Goal: Task Accomplishment & Management: Use online tool/utility

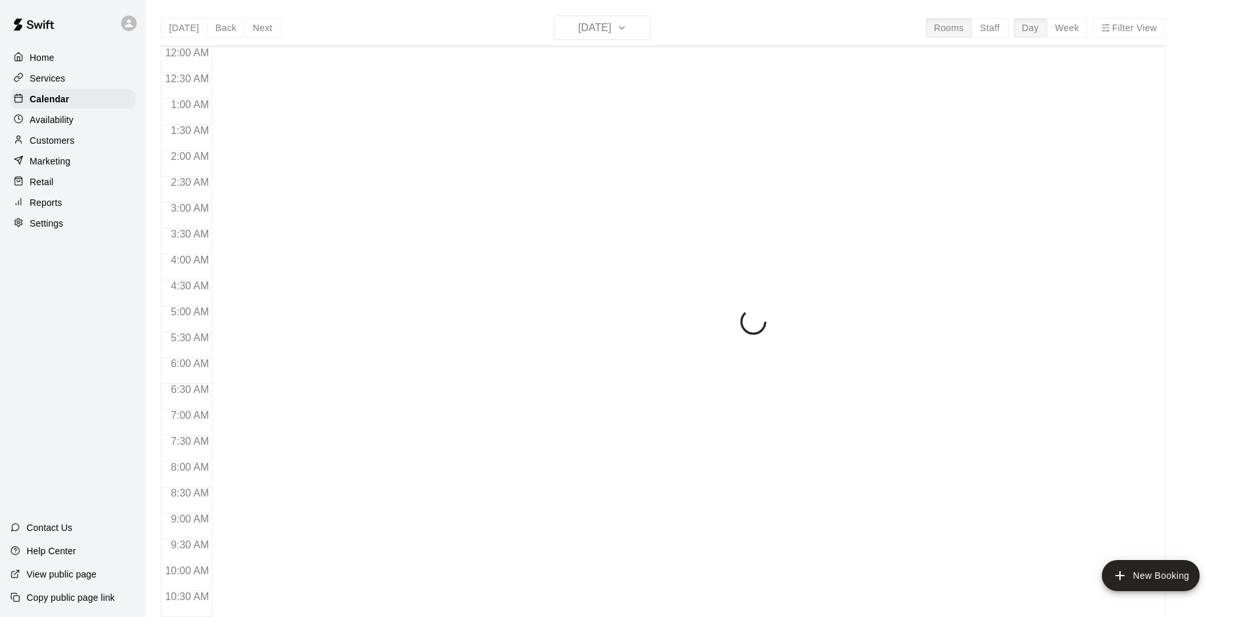
scroll to position [447, 0]
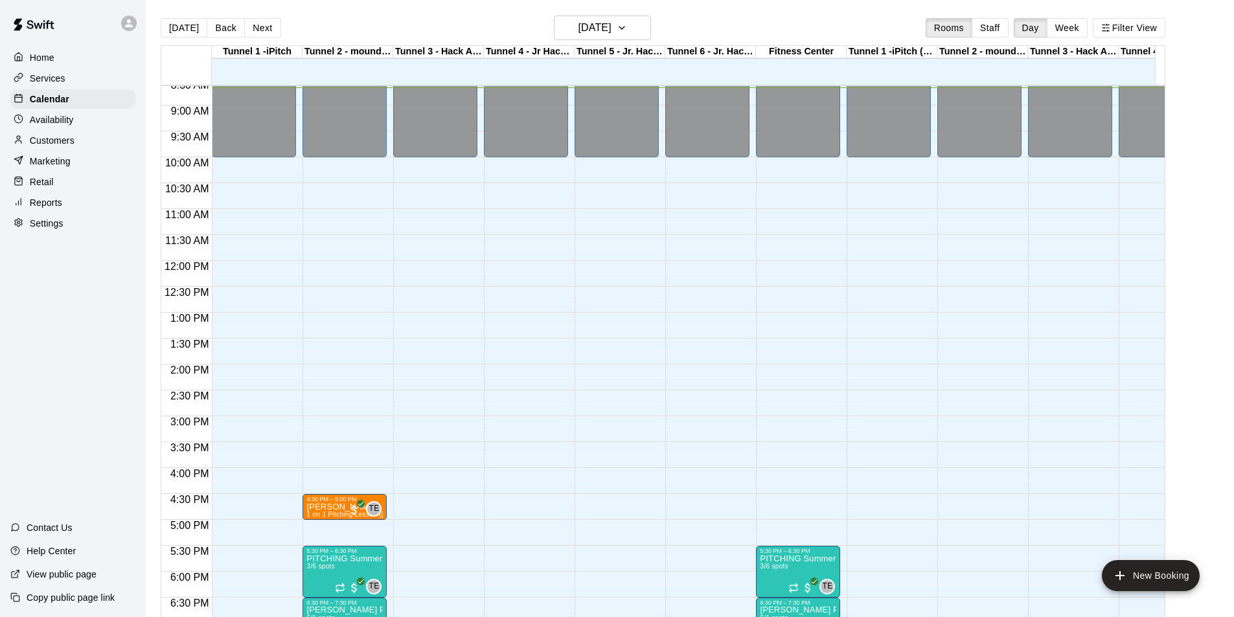
click at [52, 209] on p "Reports" at bounding box center [46, 202] width 32 height 13
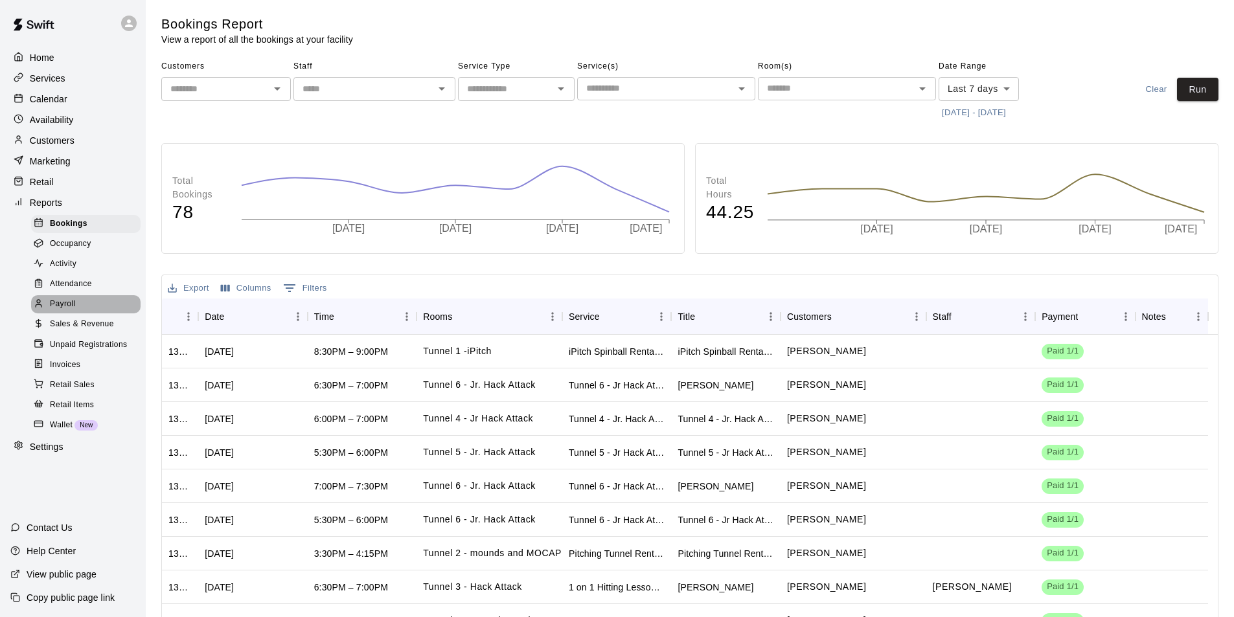
click at [63, 311] on span "Payroll" at bounding box center [62, 304] width 25 height 13
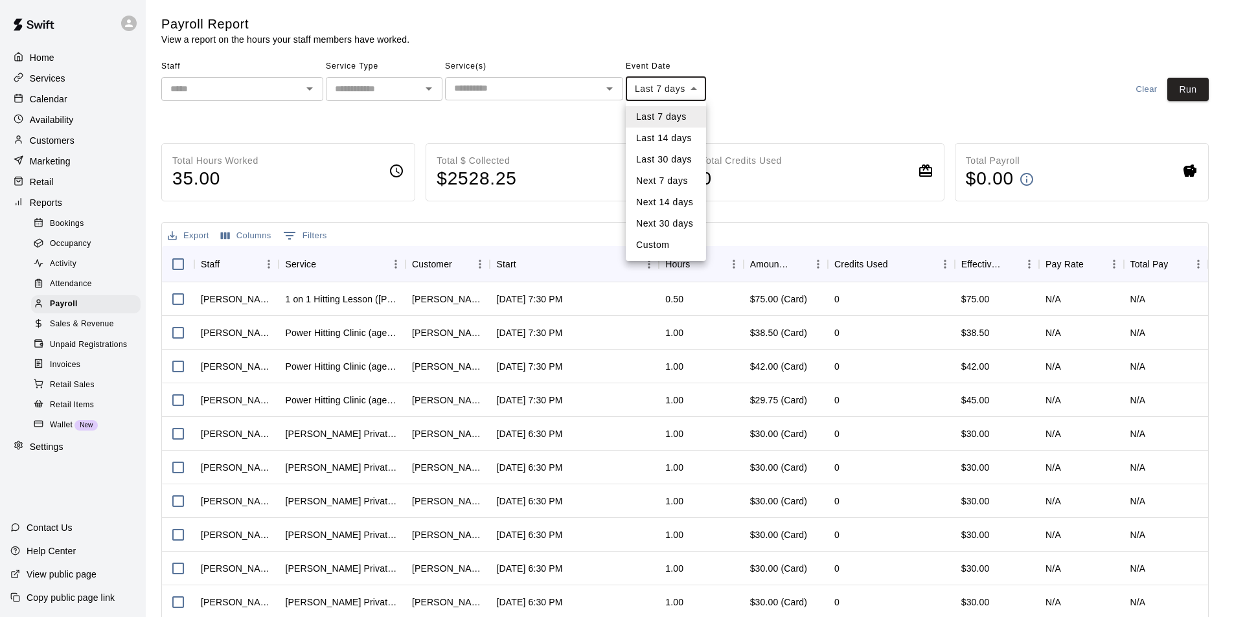
click at [670, 100] on body "Home Services Calendar Availability Customers Marketing Retail Reports Bookings…" at bounding box center [617, 340] width 1234 height 681
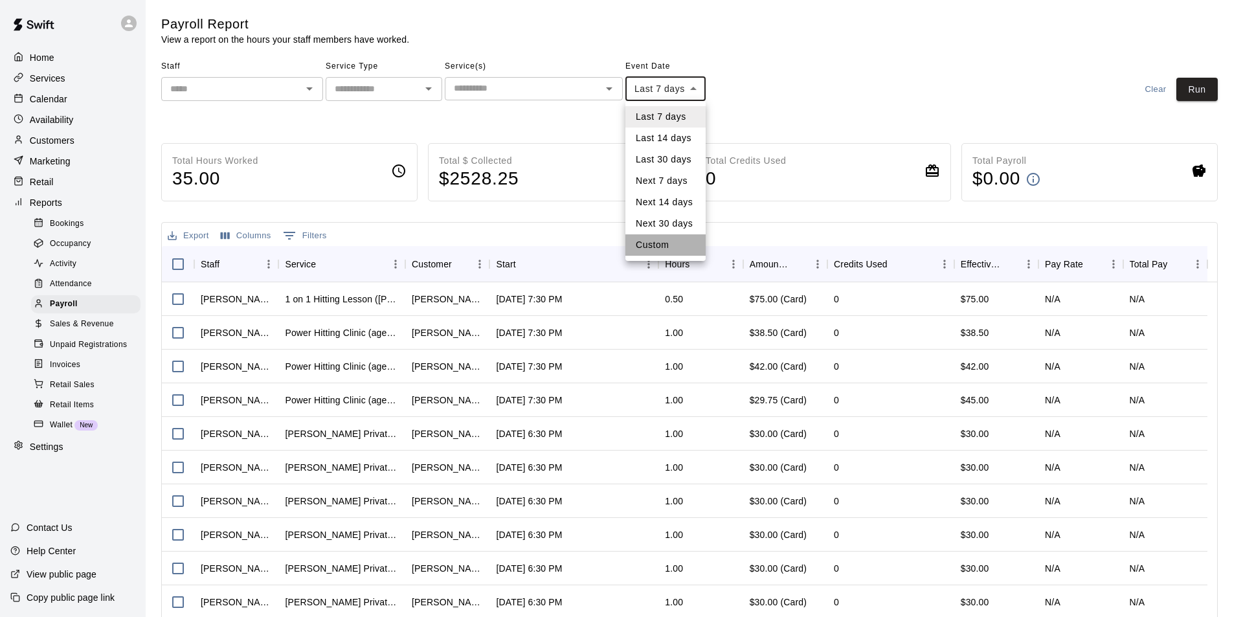
click at [661, 242] on li "Custom" at bounding box center [666, 244] width 80 height 21
type input "******"
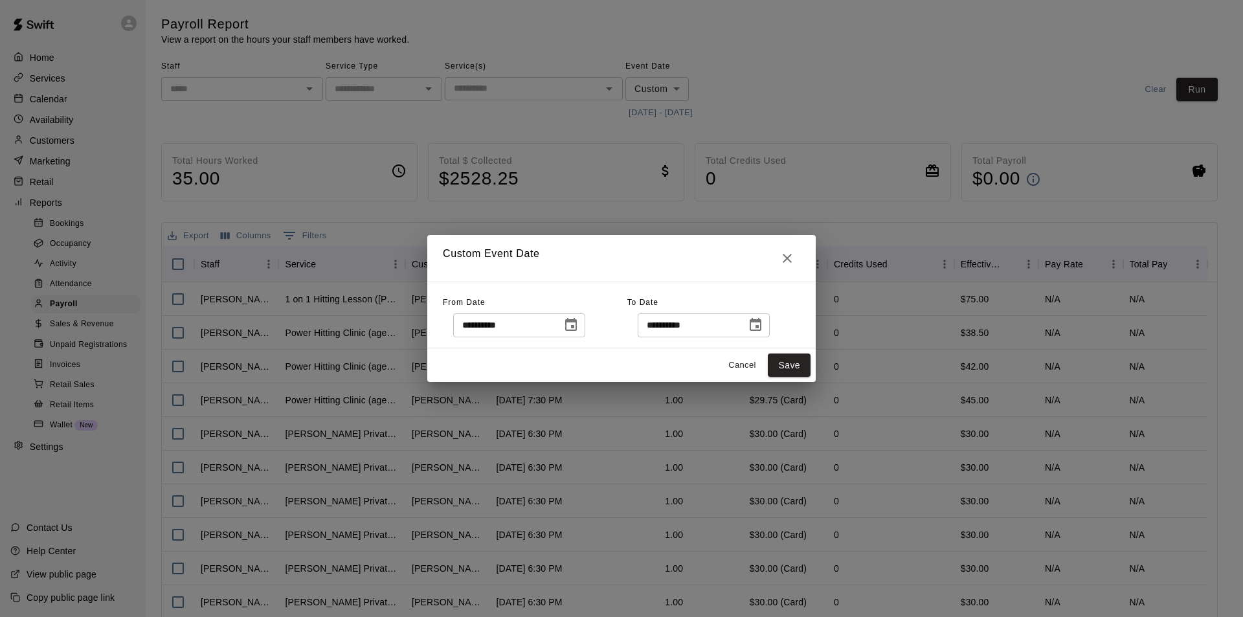
click at [577, 326] on icon "Choose date, selected date is Aug 12, 2025" at bounding box center [571, 324] width 12 height 13
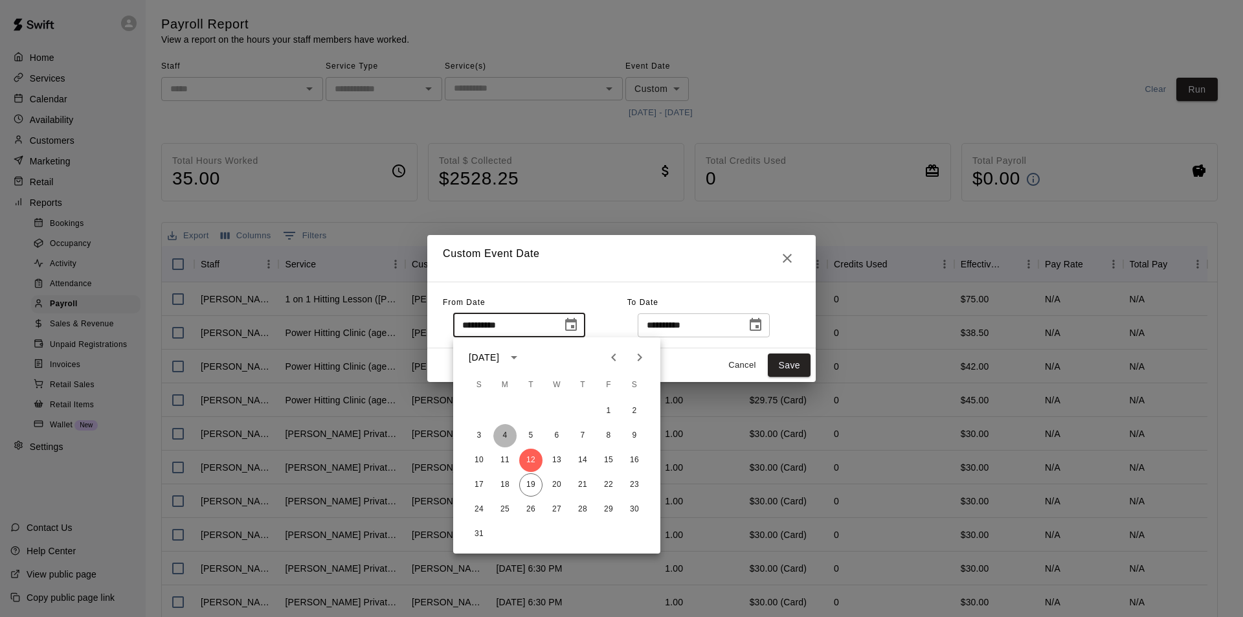
click at [503, 436] on button "4" at bounding box center [504, 435] width 23 height 23
type input "**********"
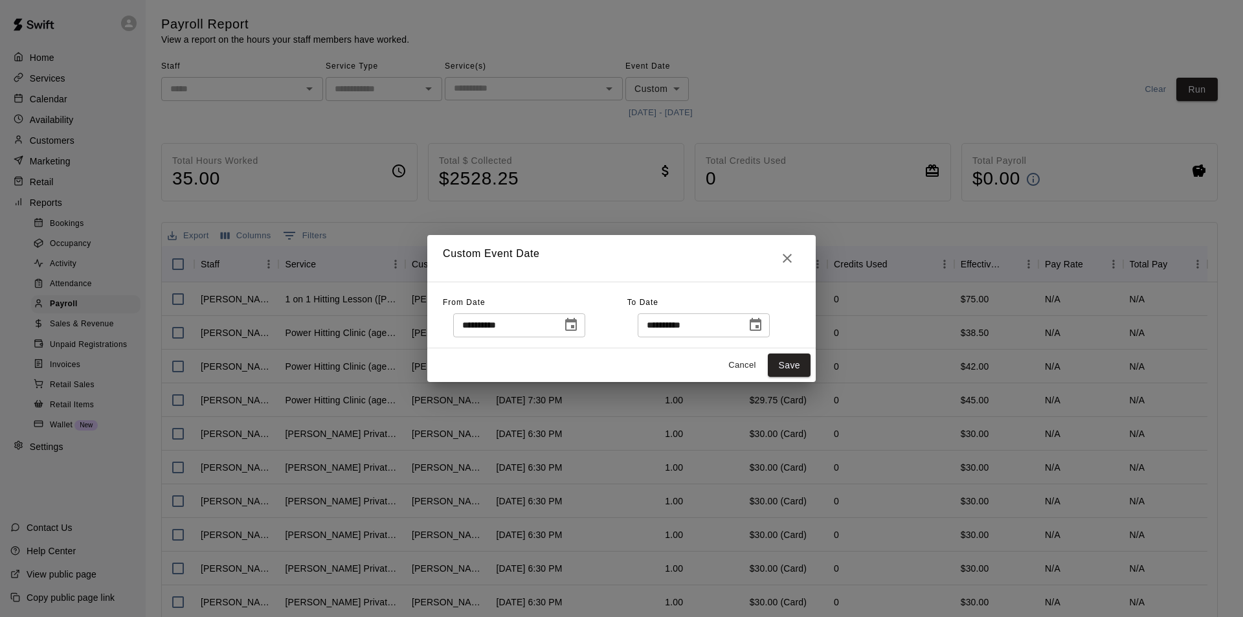
click at [761, 321] on icon "Choose date, selected date is Aug 19, 2025" at bounding box center [756, 324] width 12 height 13
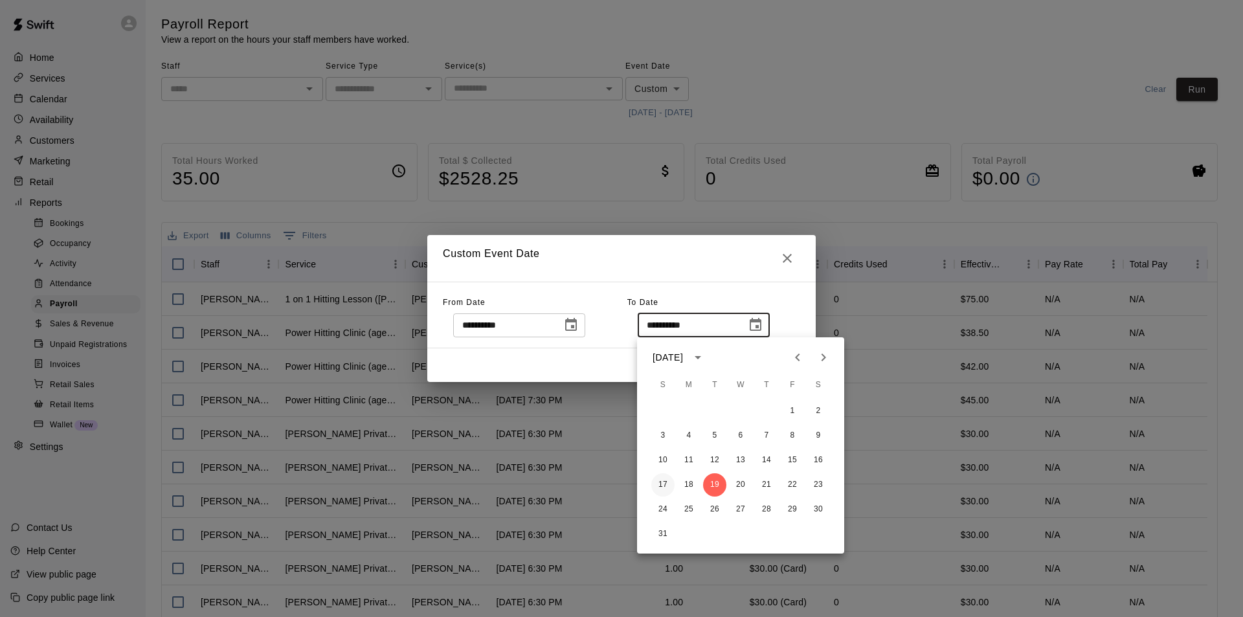
click at [662, 483] on button "17" at bounding box center [662, 484] width 23 height 23
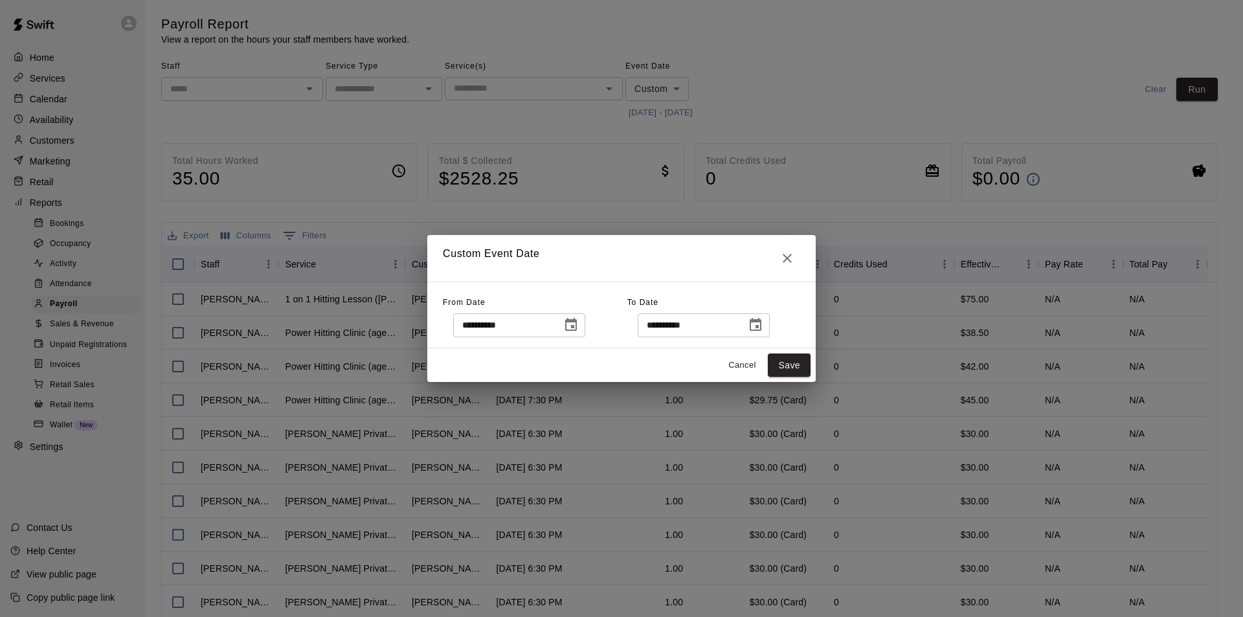
type input "**********"
click at [788, 360] on button "Save" at bounding box center [789, 366] width 43 height 24
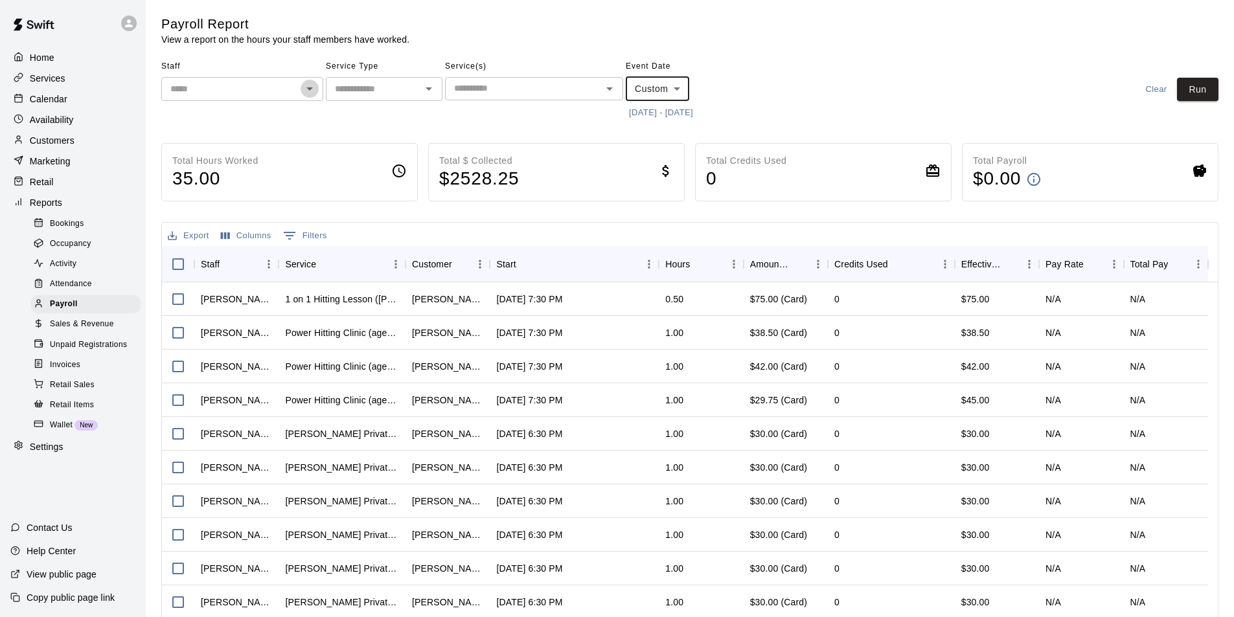
click at [303, 95] on icon "Open" at bounding box center [310, 89] width 16 height 16
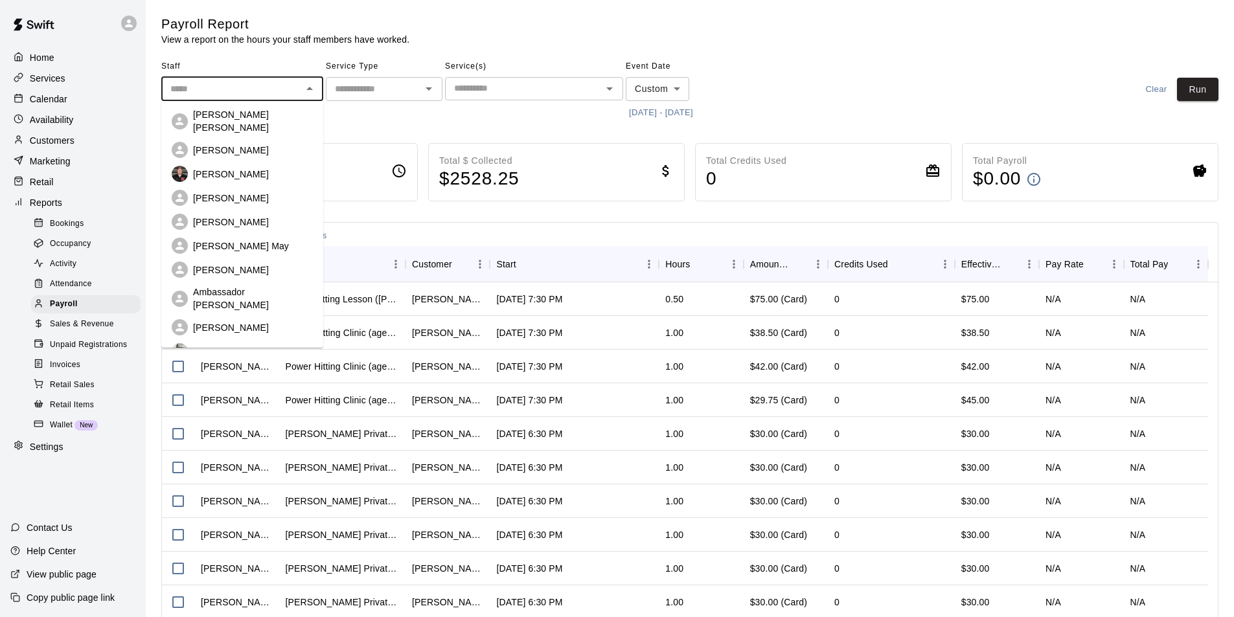
scroll to position [194, 0]
click at [260, 273] on div "[PERSON_NAME]" at bounding box center [253, 279] width 120 height 13
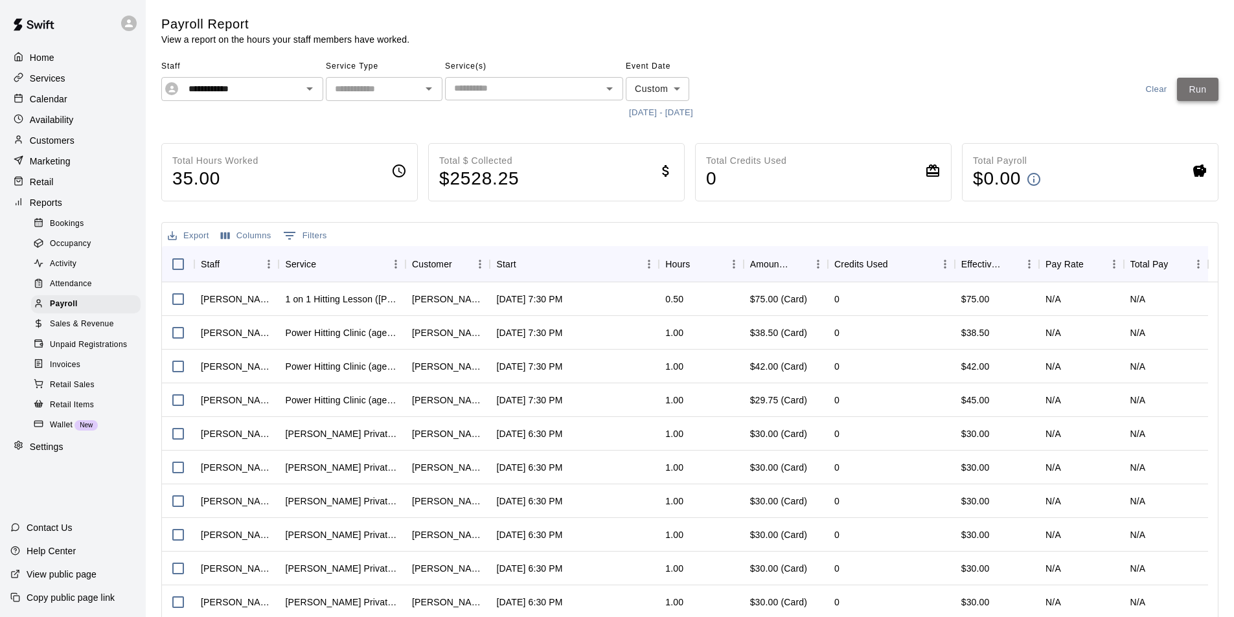
click at [1212, 89] on button "Run" at bounding box center [1197, 90] width 41 height 24
click at [191, 236] on button "Export" at bounding box center [188, 236] width 48 height 20
click at [207, 256] on li "Download as CSV" at bounding box center [214, 261] width 100 height 21
click at [309, 88] on icon "Open" at bounding box center [309, 88] width 6 height 3
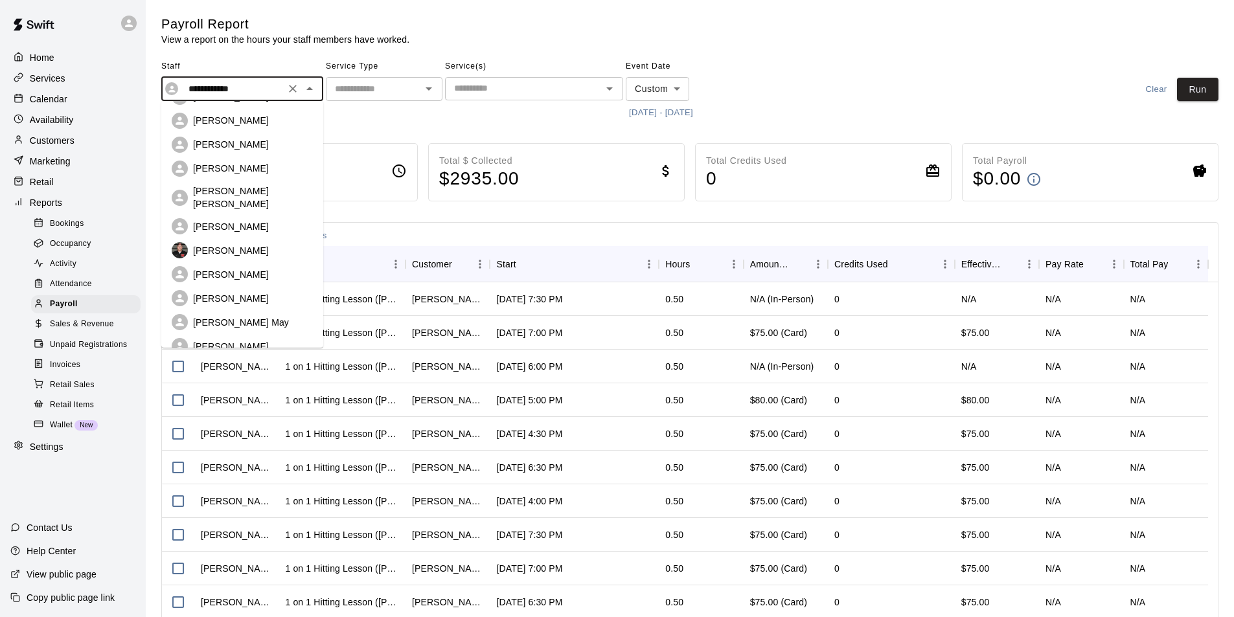
scroll to position [0, 0]
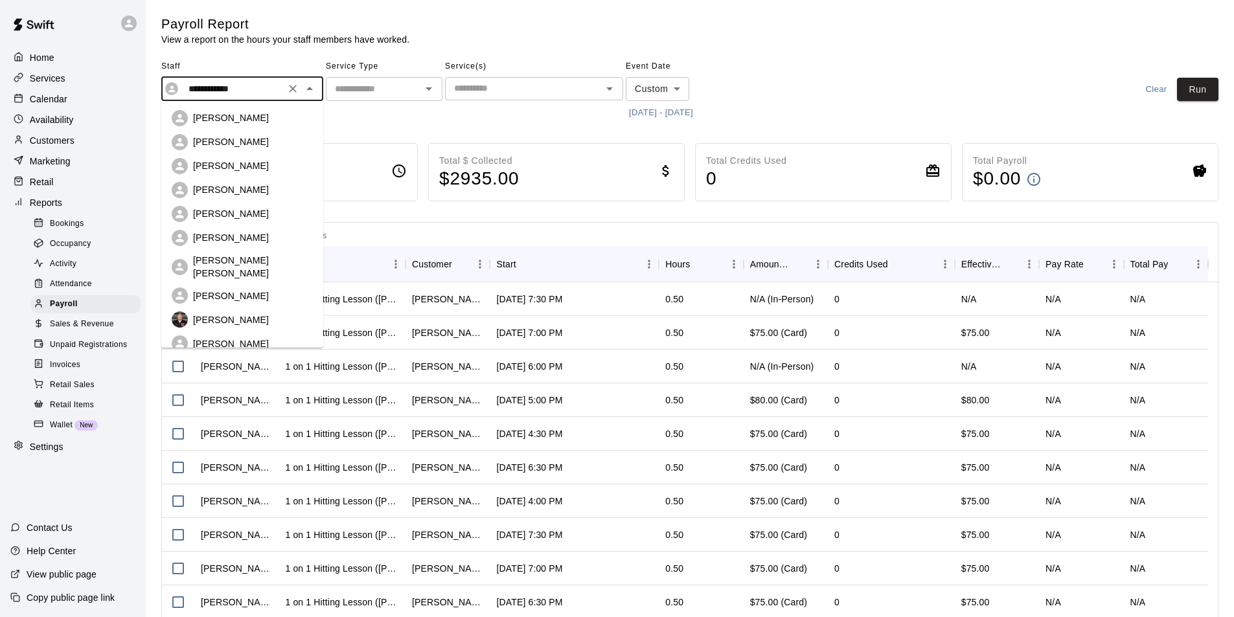
click at [239, 168] on p "[PERSON_NAME]" at bounding box center [231, 165] width 76 height 13
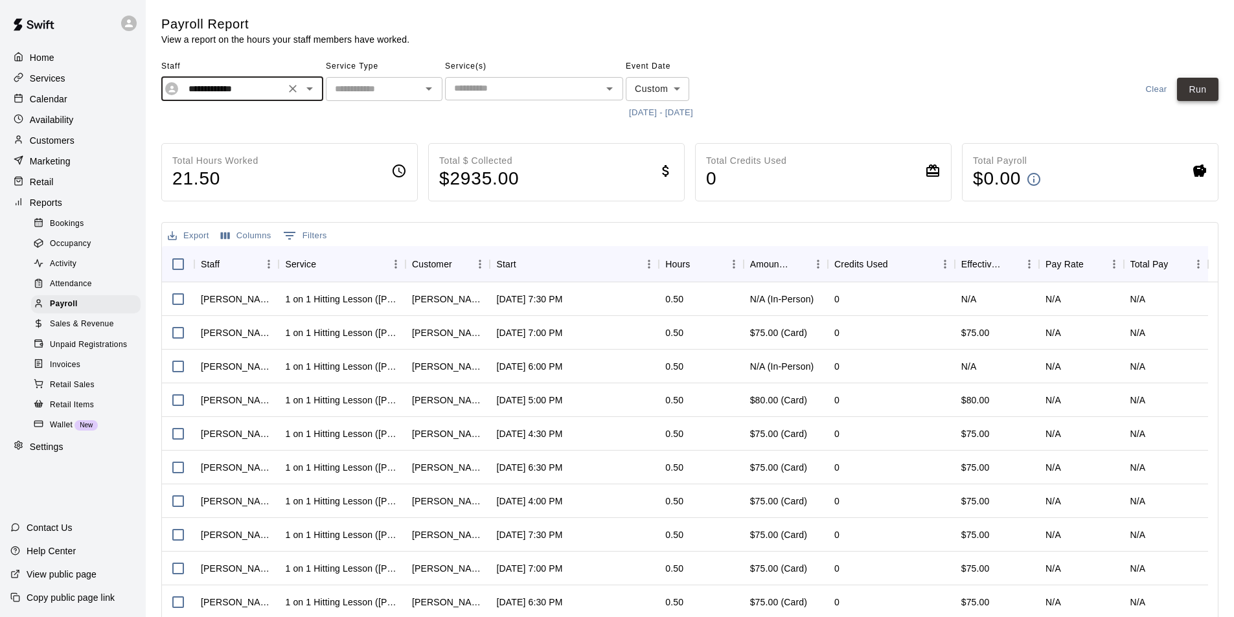
click at [1195, 85] on button "Run" at bounding box center [1197, 90] width 41 height 24
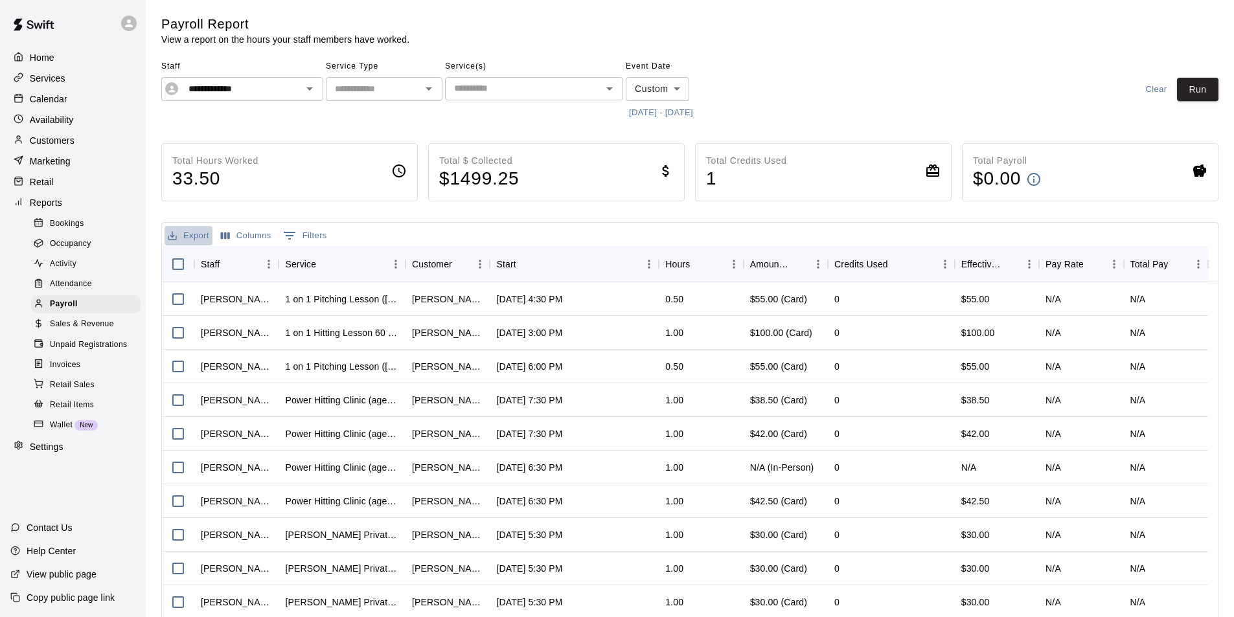
click at [188, 238] on button "Export" at bounding box center [188, 236] width 48 height 20
click at [204, 263] on li "Download as CSV" at bounding box center [214, 261] width 100 height 21
click at [311, 90] on icon "Open" at bounding box center [310, 89] width 16 height 16
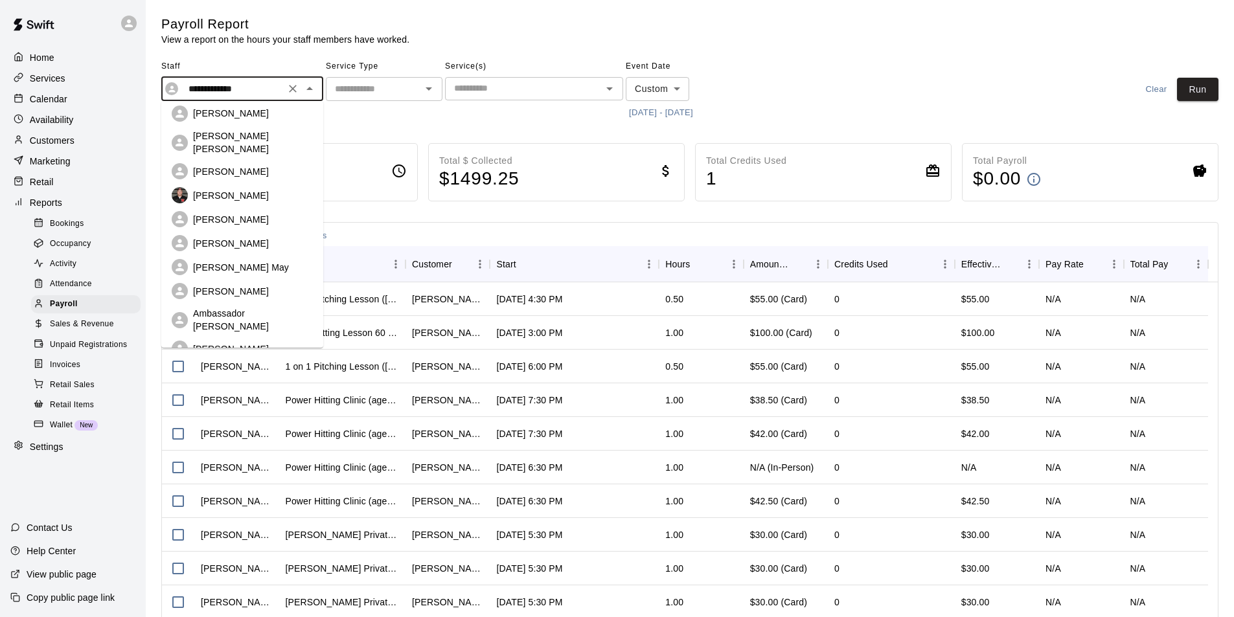
scroll to position [130, 0]
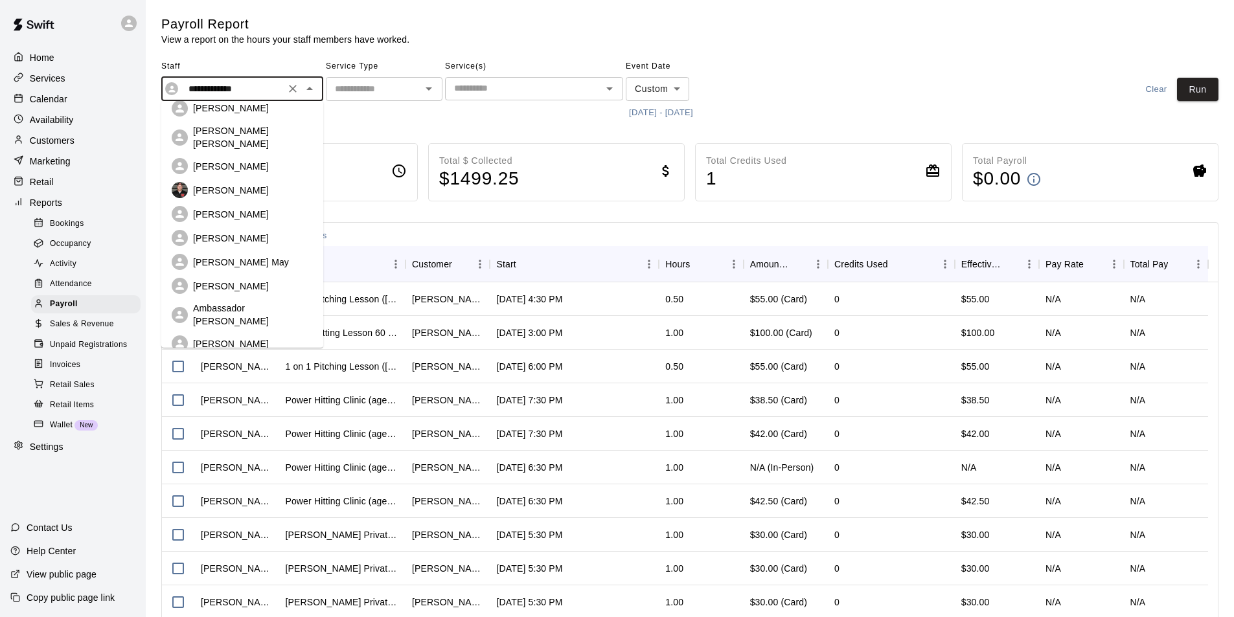
click at [236, 232] on p "[PERSON_NAME]" at bounding box center [231, 238] width 76 height 13
type input "**********"
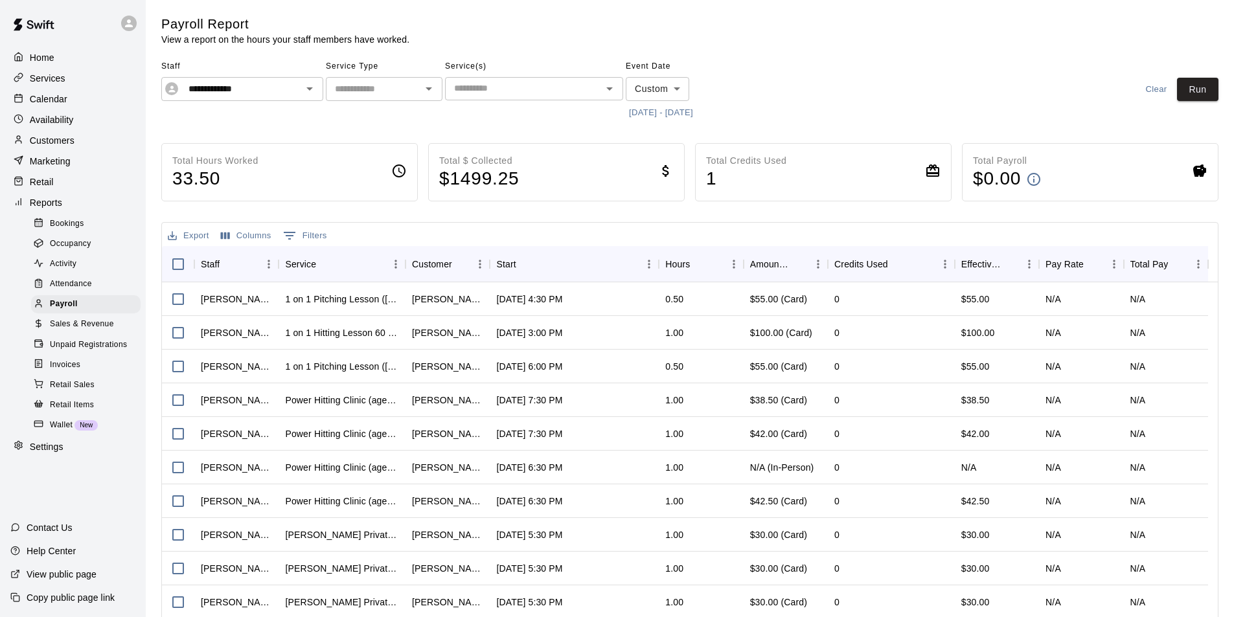
click at [1218, 91] on div "**********" at bounding box center [689, 346] width 1077 height 660
click at [1197, 91] on button "Run" at bounding box center [1197, 90] width 41 height 24
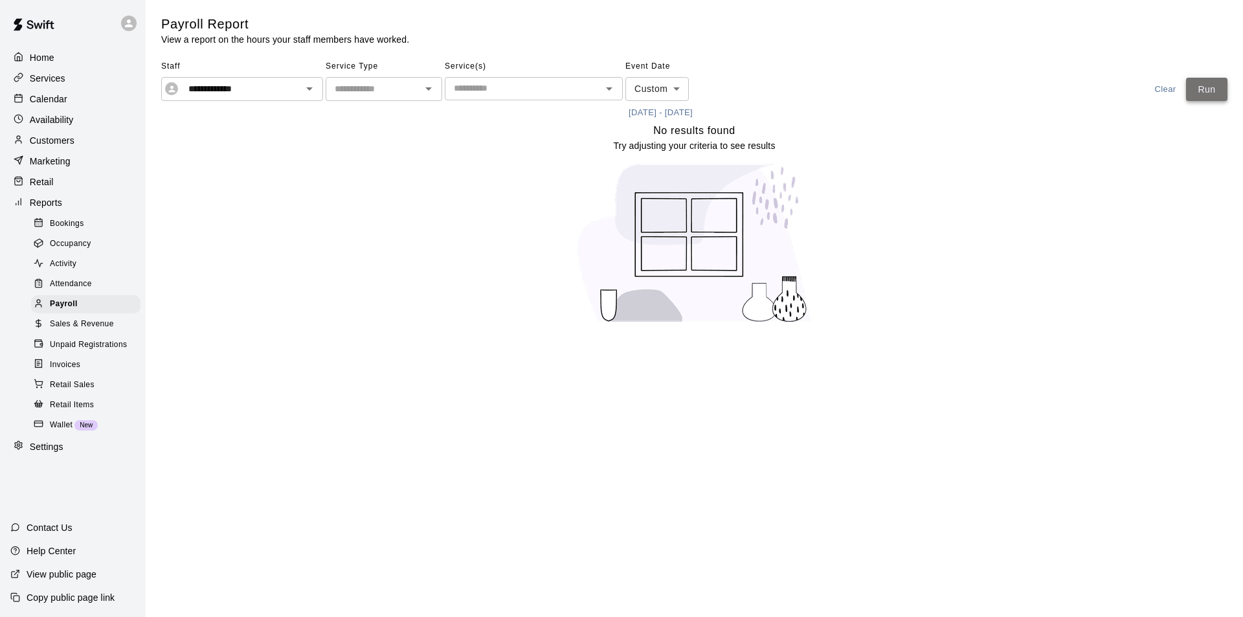
click at [1202, 93] on button "Run" at bounding box center [1206, 90] width 41 height 24
click at [44, 104] on p "Calendar" at bounding box center [49, 99] width 38 height 13
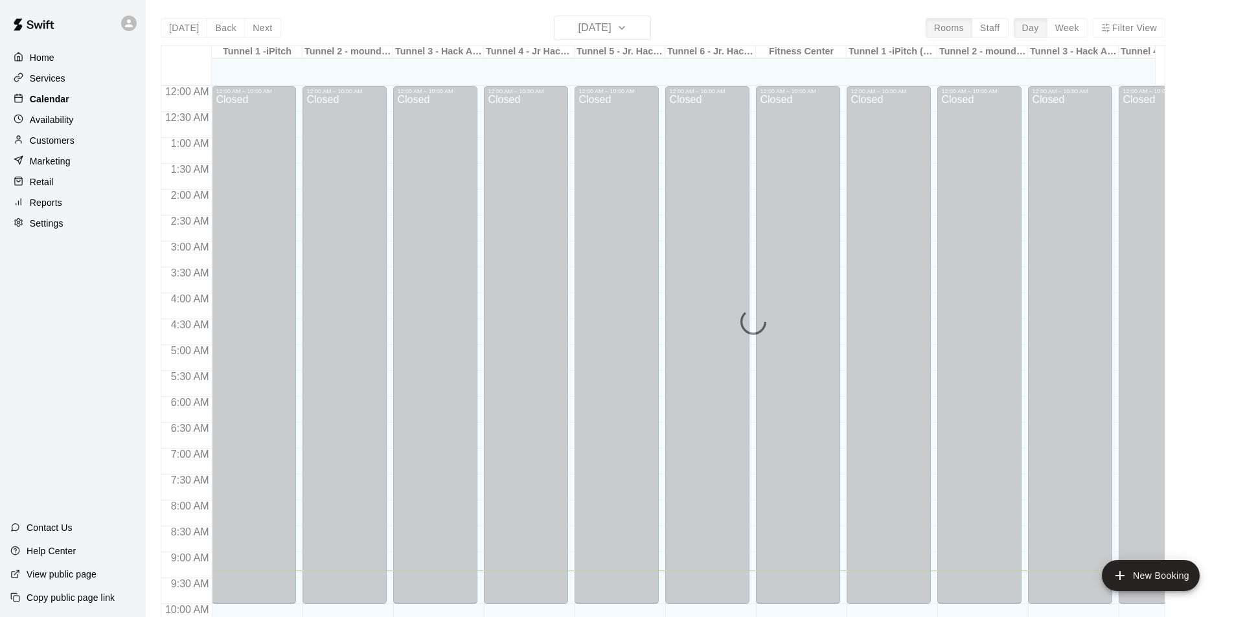
scroll to position [485, 0]
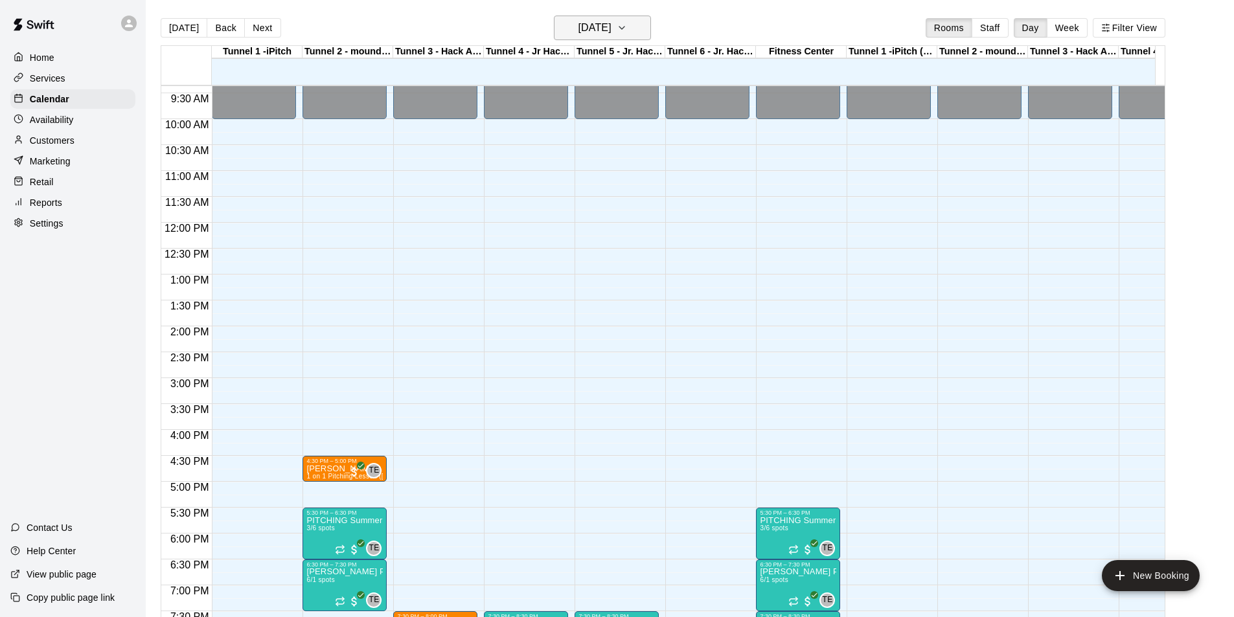
click at [607, 31] on h6 "[DATE]" at bounding box center [594, 28] width 33 height 18
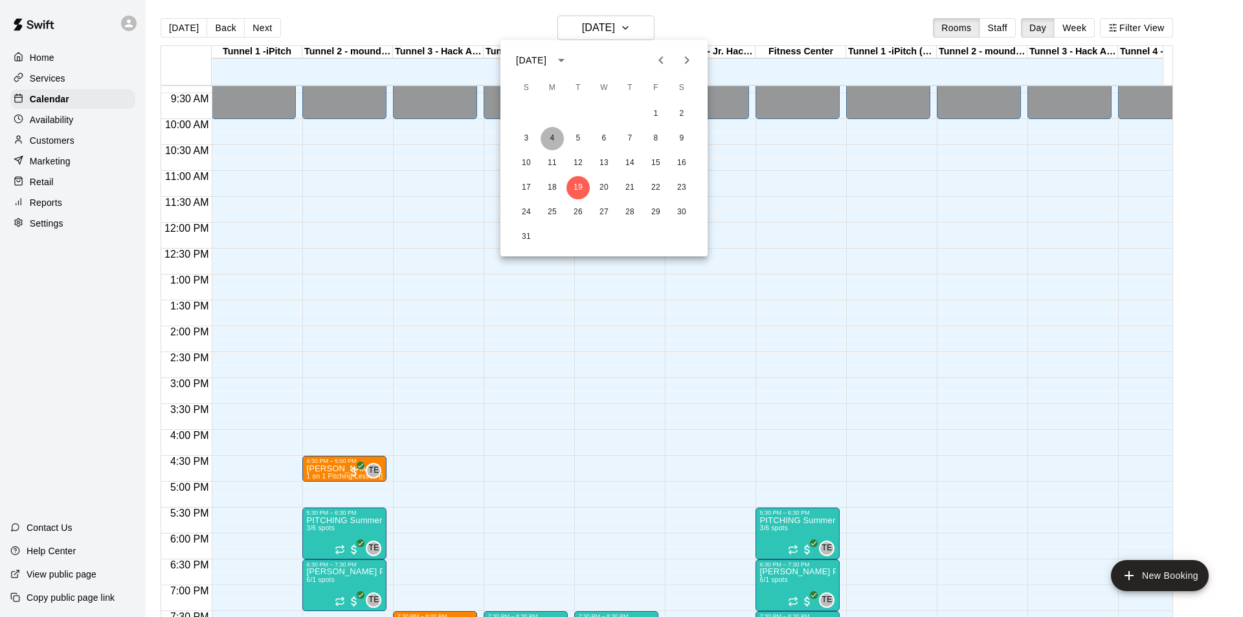
click at [554, 142] on button "4" at bounding box center [552, 138] width 23 height 23
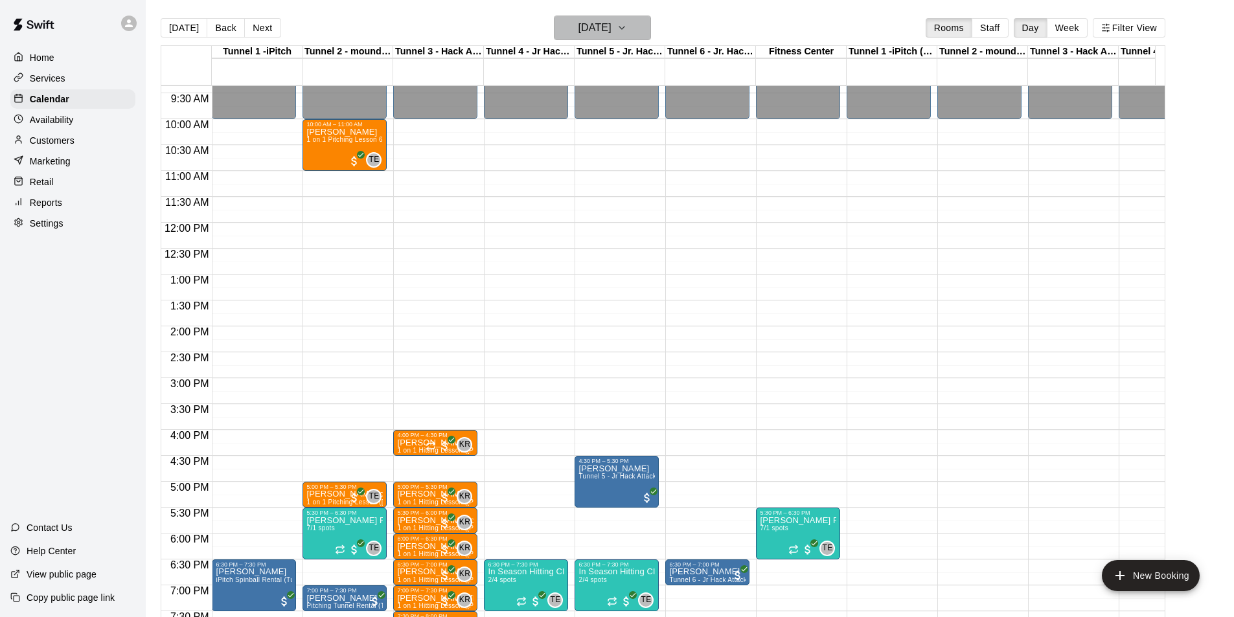
click at [611, 30] on h6 "[DATE]" at bounding box center [594, 28] width 33 height 18
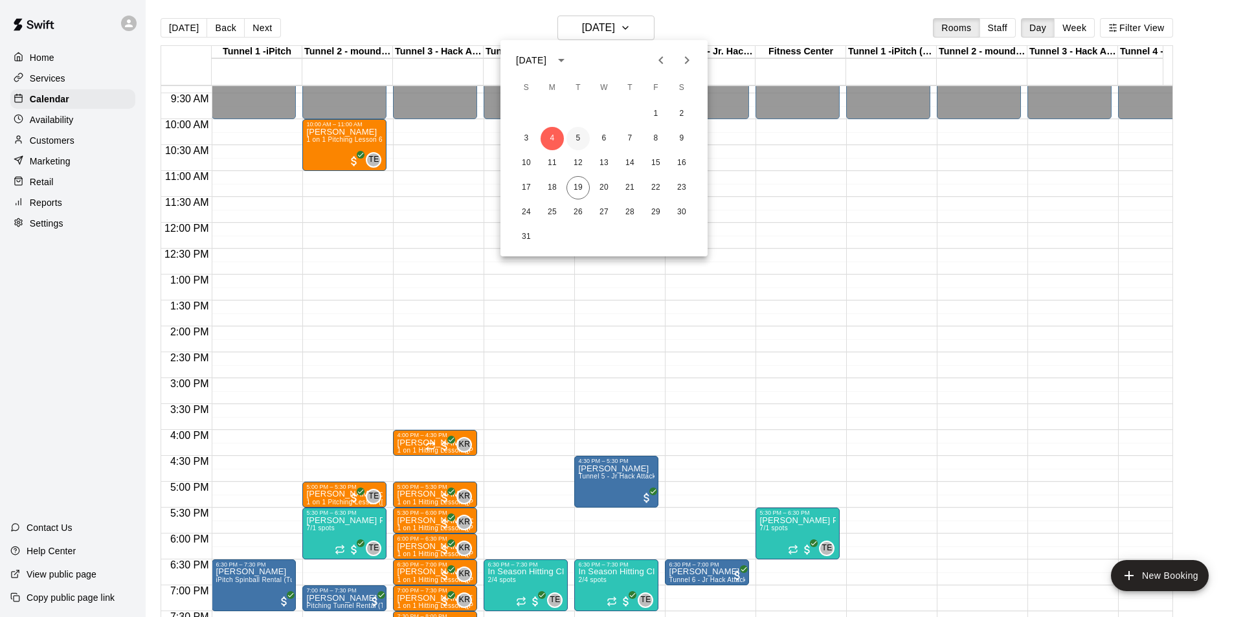
click at [582, 138] on button "5" at bounding box center [578, 138] width 23 height 23
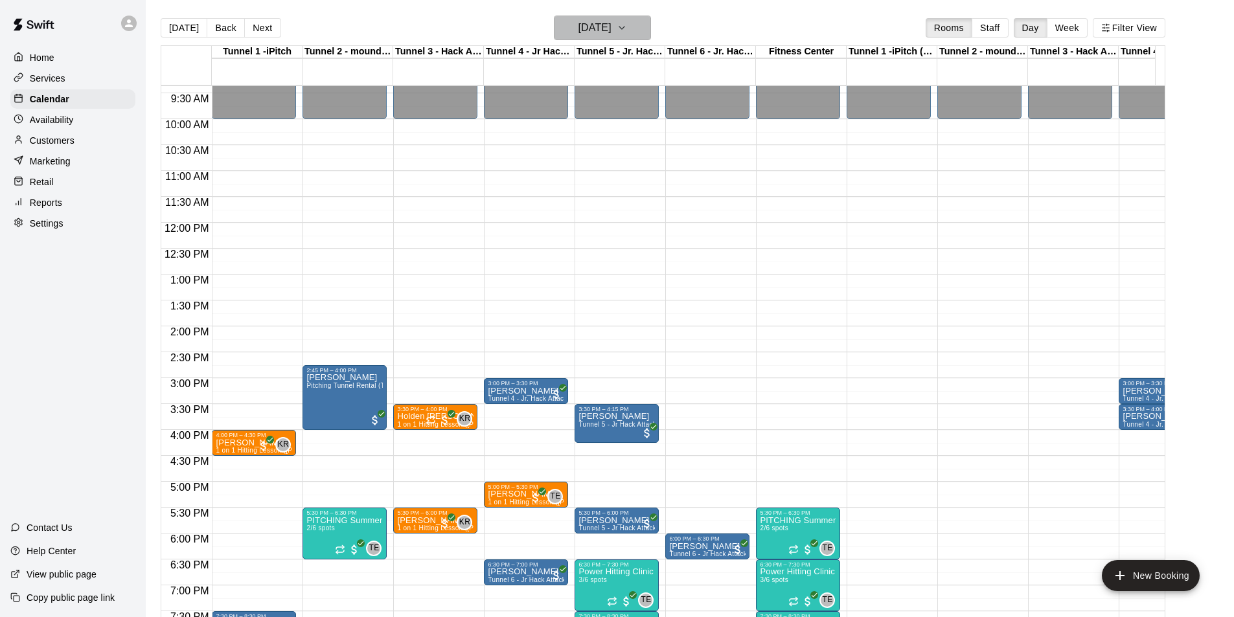
click at [602, 34] on h6 "[DATE]" at bounding box center [594, 28] width 33 height 18
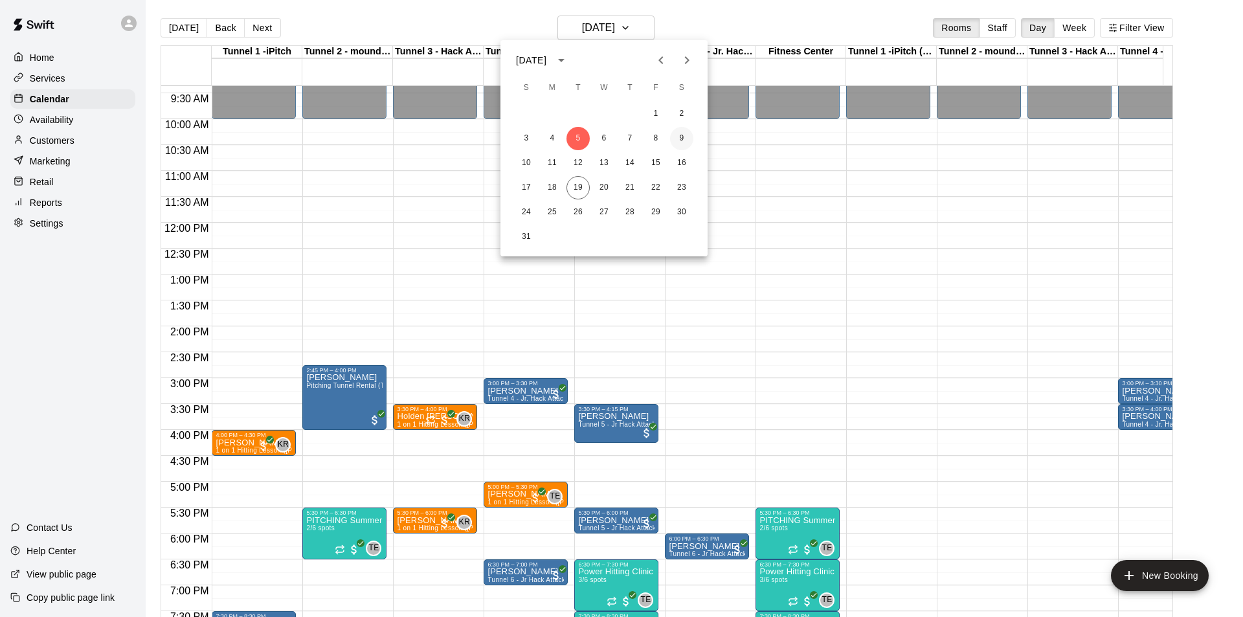
click at [676, 135] on button "9" at bounding box center [681, 138] width 23 height 23
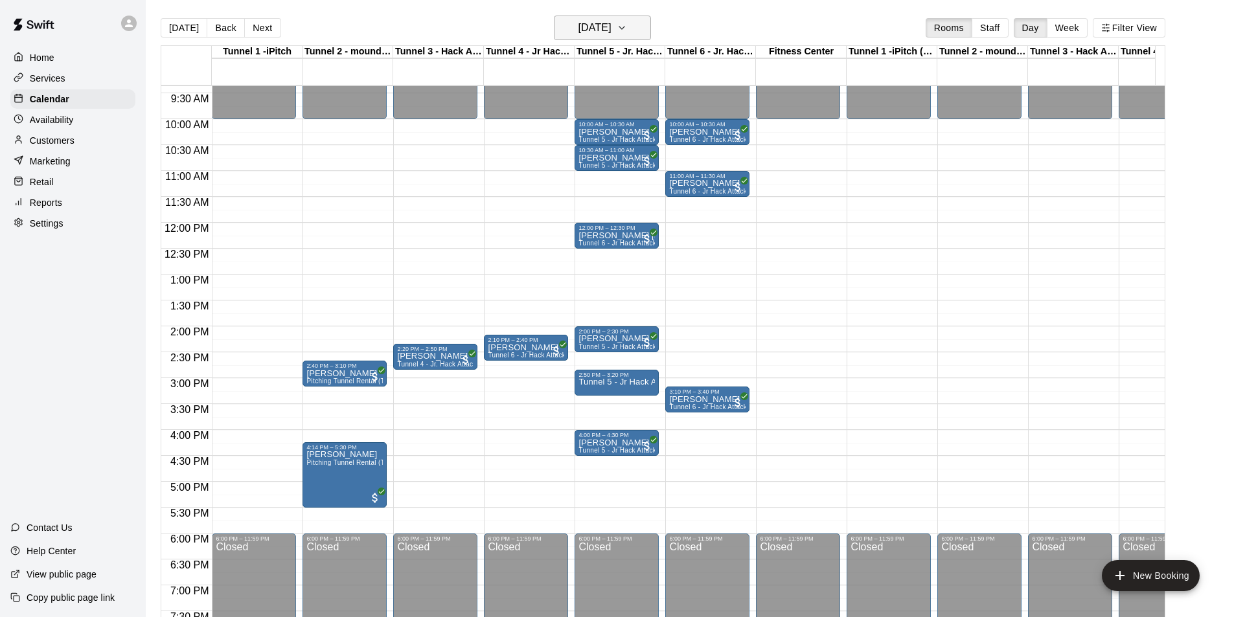
click at [611, 32] on h6 "[DATE]" at bounding box center [594, 28] width 33 height 18
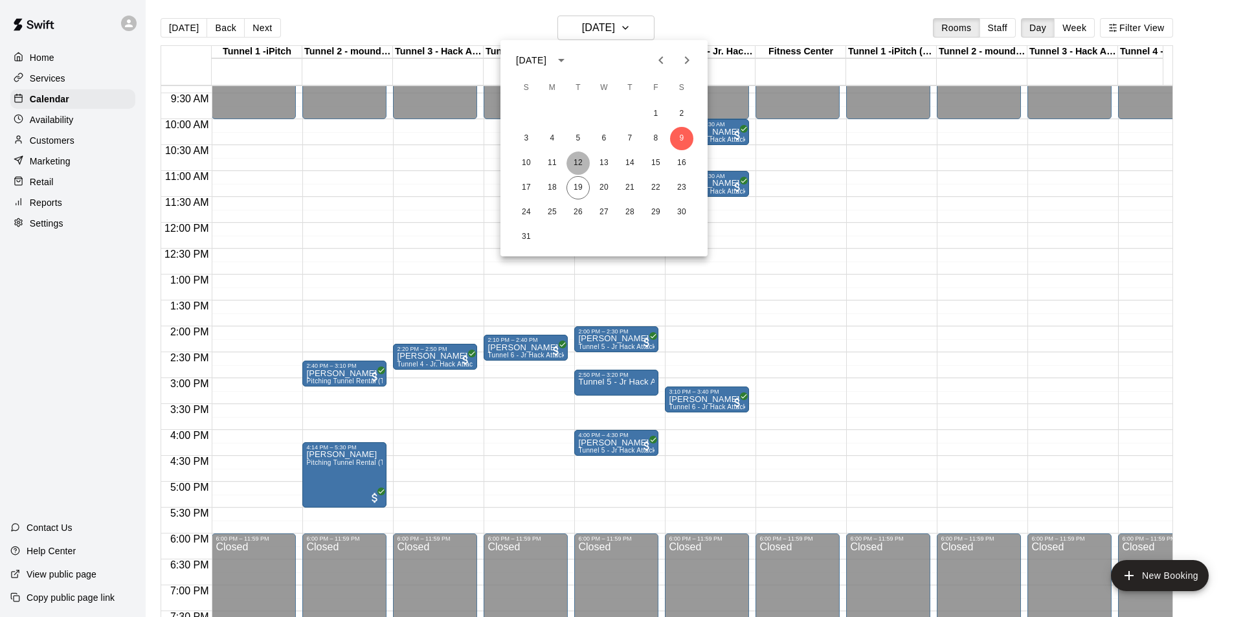
click at [571, 164] on button "12" at bounding box center [578, 163] width 23 height 23
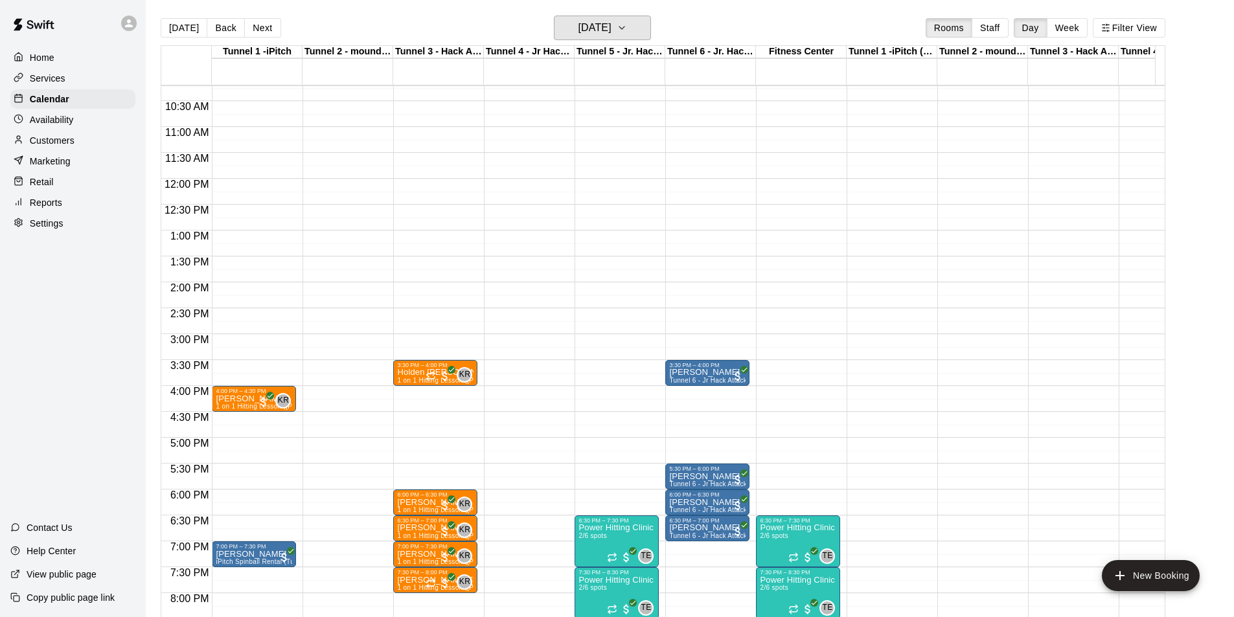
scroll to position [550, 0]
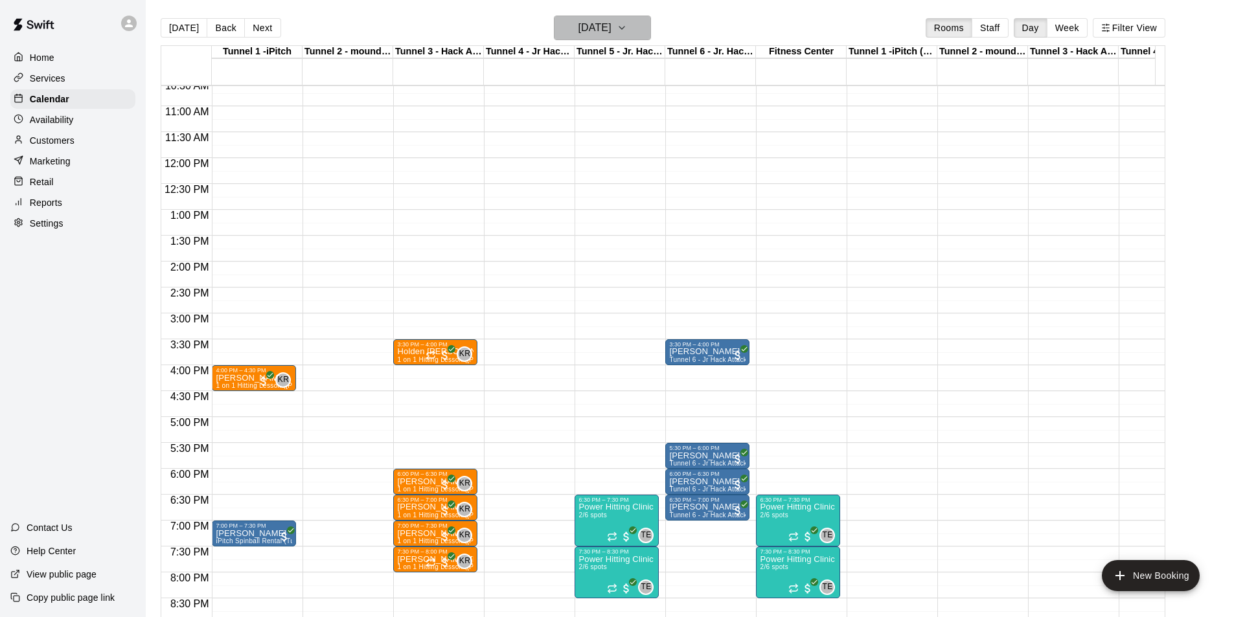
click at [593, 23] on h6 "[DATE]" at bounding box center [594, 28] width 33 height 18
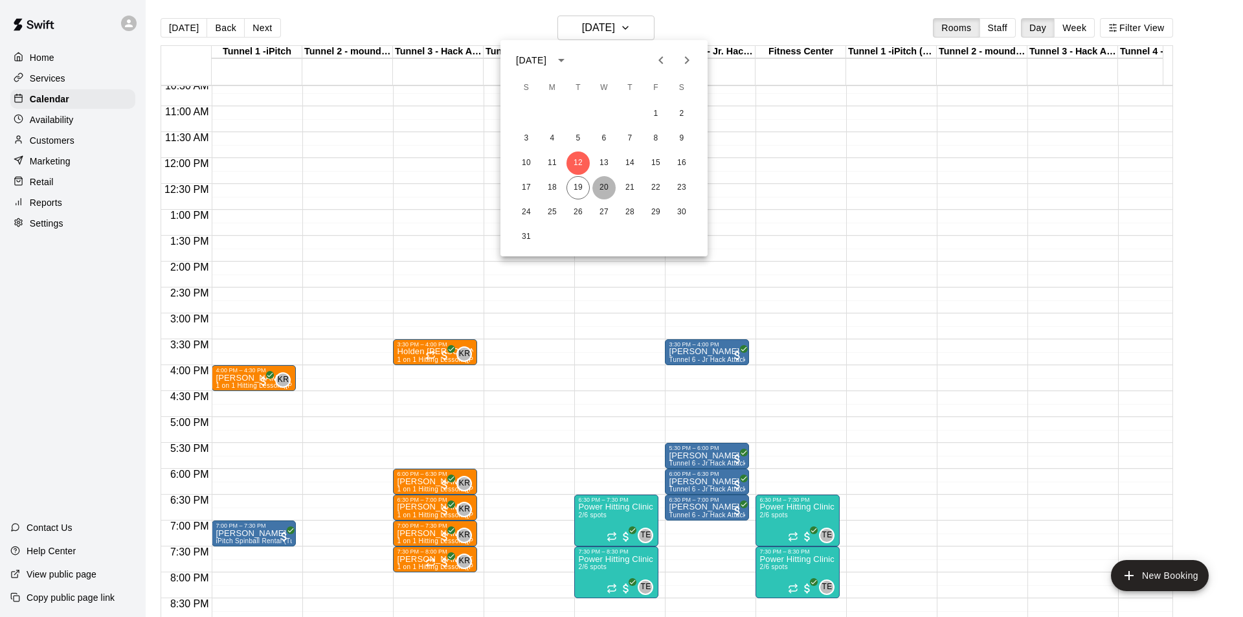
click at [602, 190] on button "20" at bounding box center [603, 187] width 23 height 23
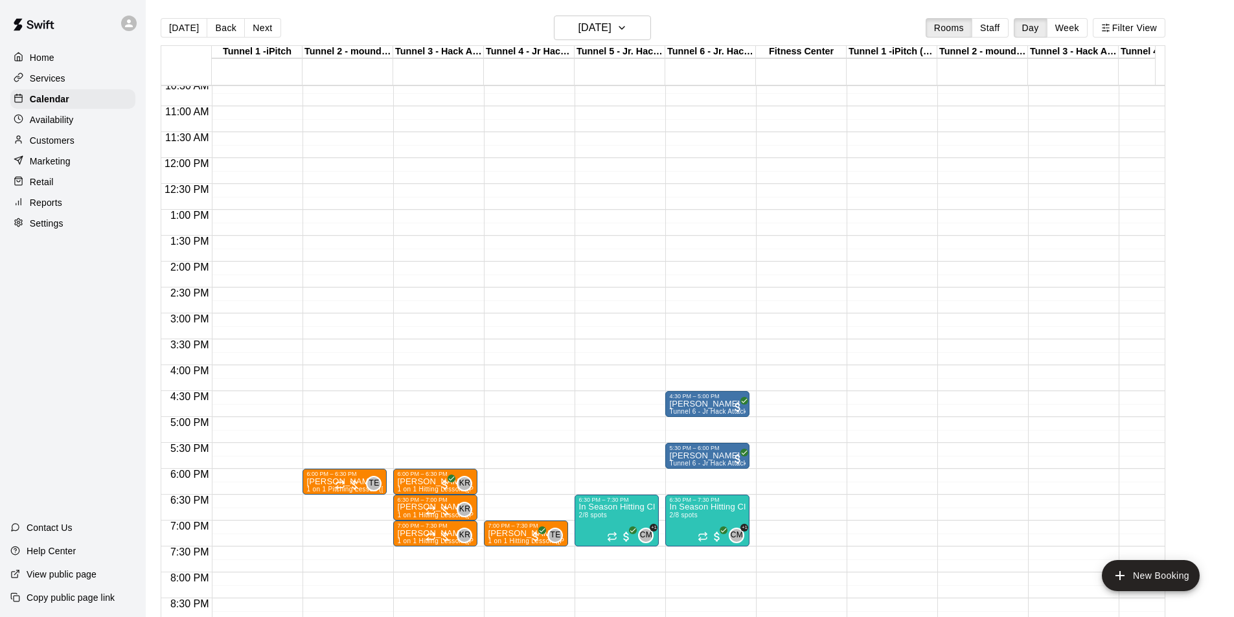
click at [46, 201] on p "Reports" at bounding box center [46, 202] width 32 height 13
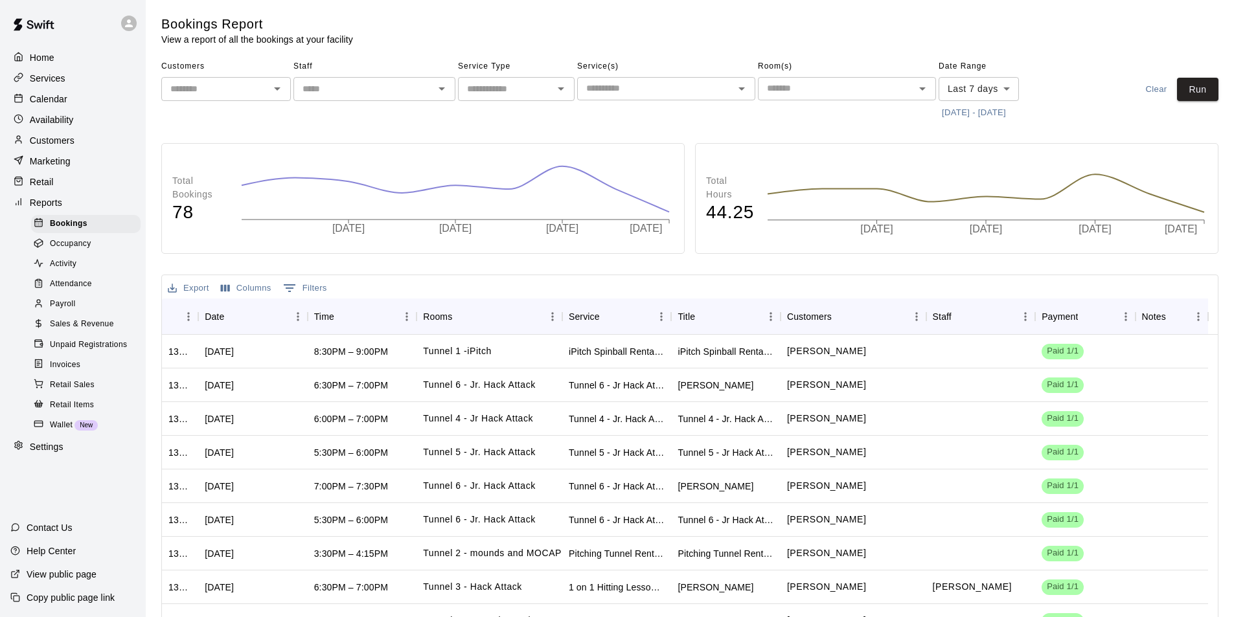
click at [74, 304] on div "Payroll" at bounding box center [85, 304] width 109 height 18
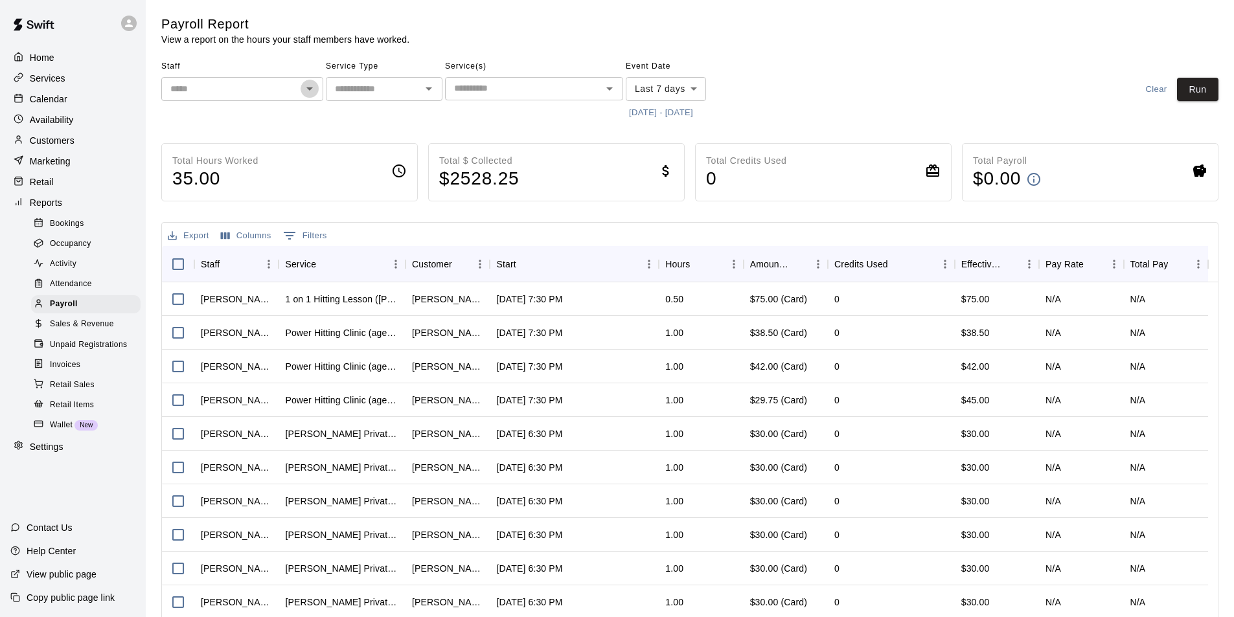
click at [305, 92] on icon "Open" at bounding box center [310, 89] width 16 height 16
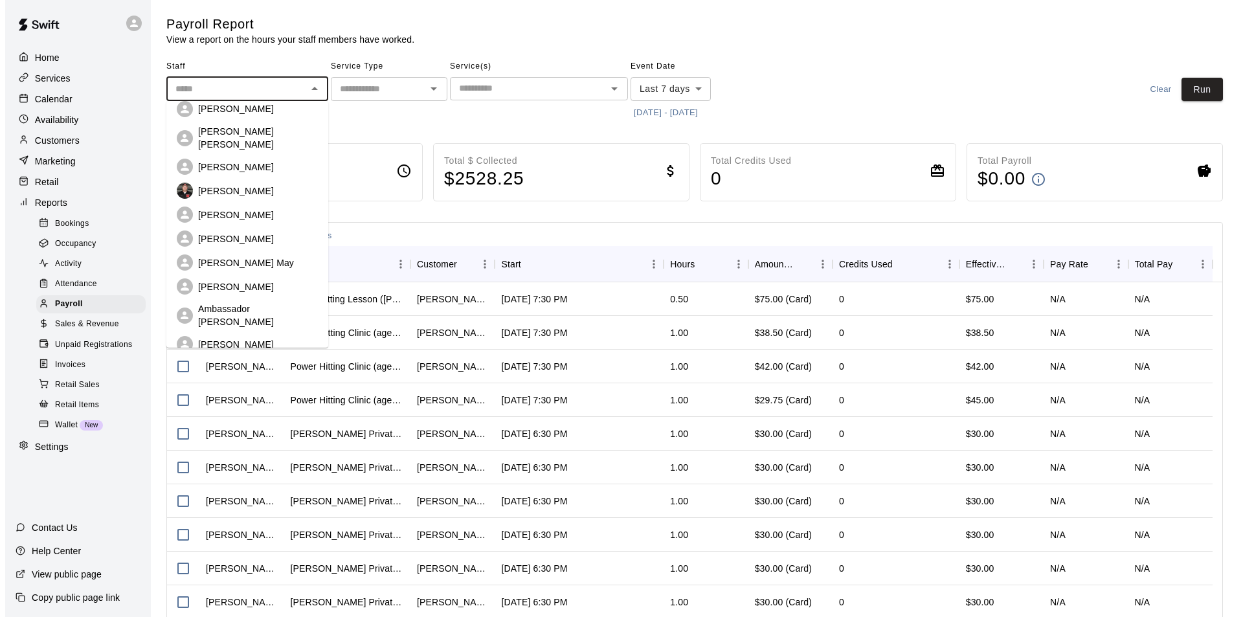
scroll to position [130, 0]
click at [236, 280] on p "[PERSON_NAME]" at bounding box center [231, 286] width 76 height 13
type input "**********"
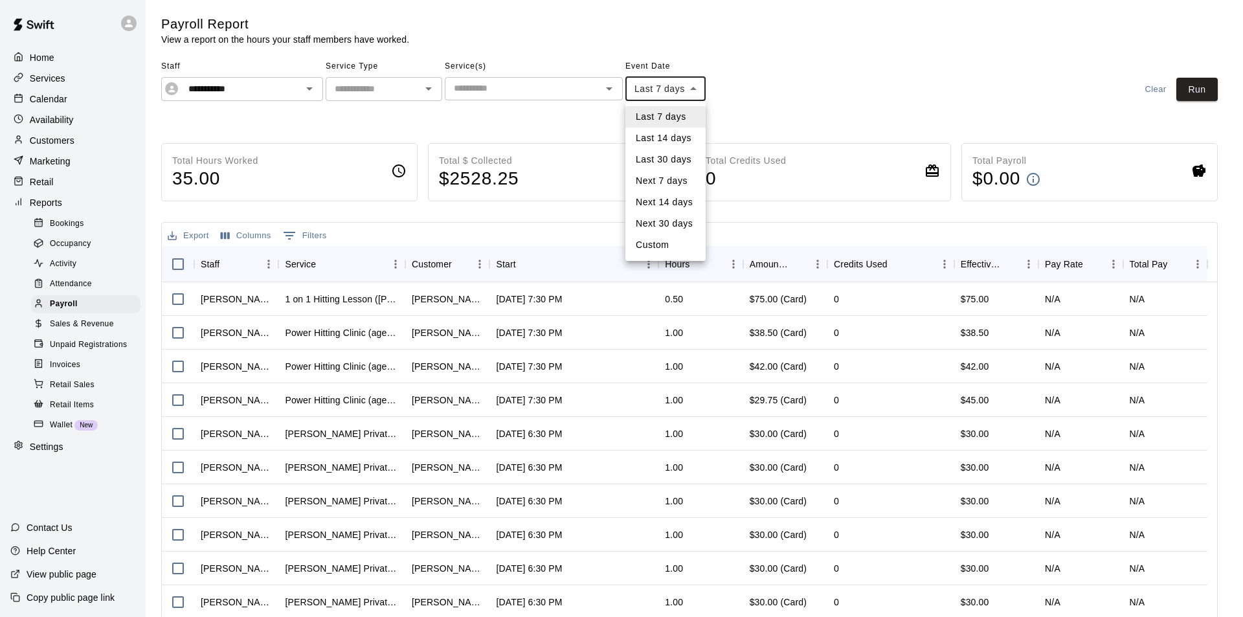
click at [697, 87] on body "**********" at bounding box center [621, 340] width 1243 height 681
click at [662, 242] on li "Custom" at bounding box center [666, 244] width 80 height 21
type input "******"
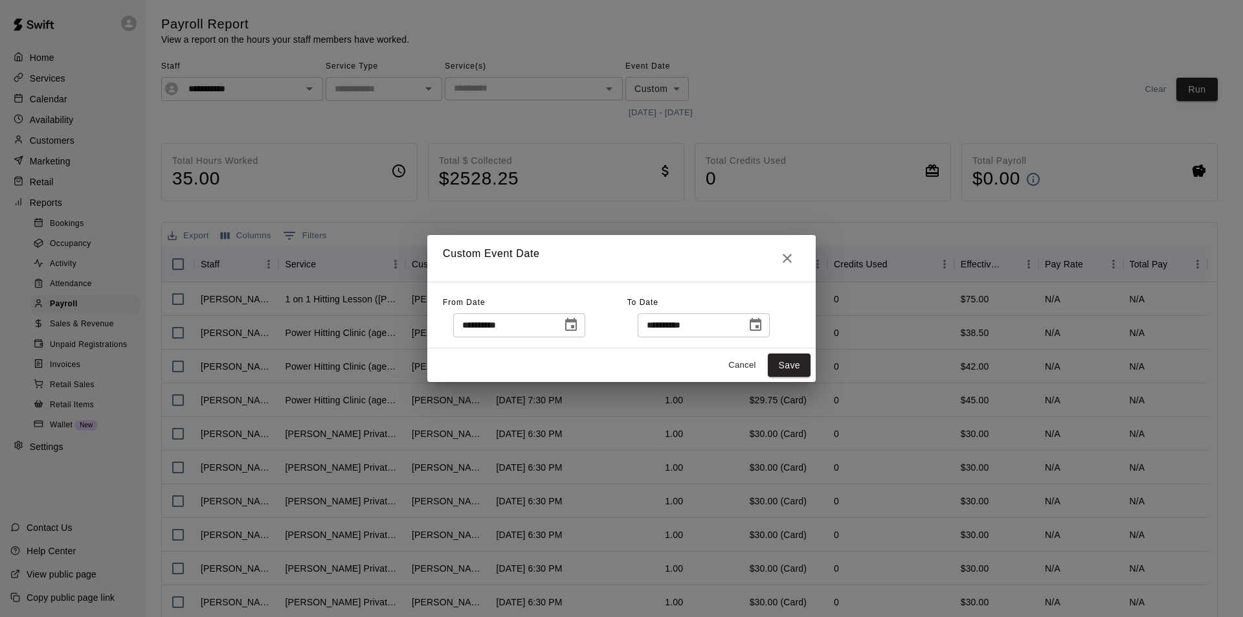
click at [584, 324] on button "Choose date, selected date is Aug 12, 2025" at bounding box center [571, 325] width 26 height 26
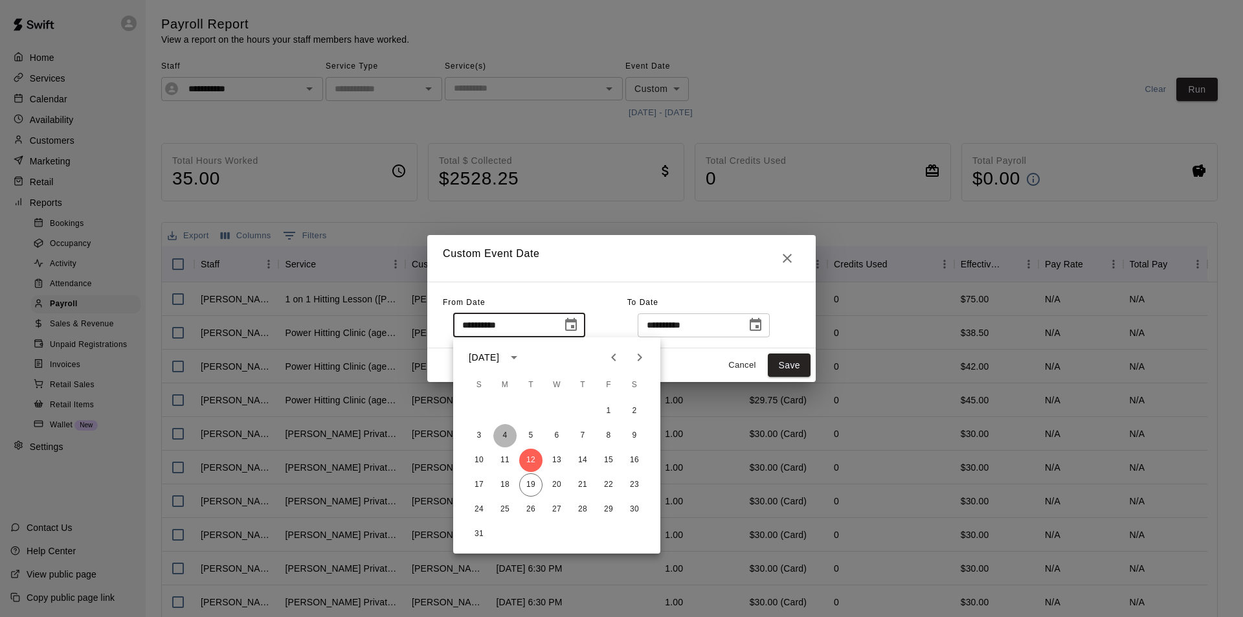
click at [503, 440] on button "4" at bounding box center [504, 435] width 23 height 23
type input "**********"
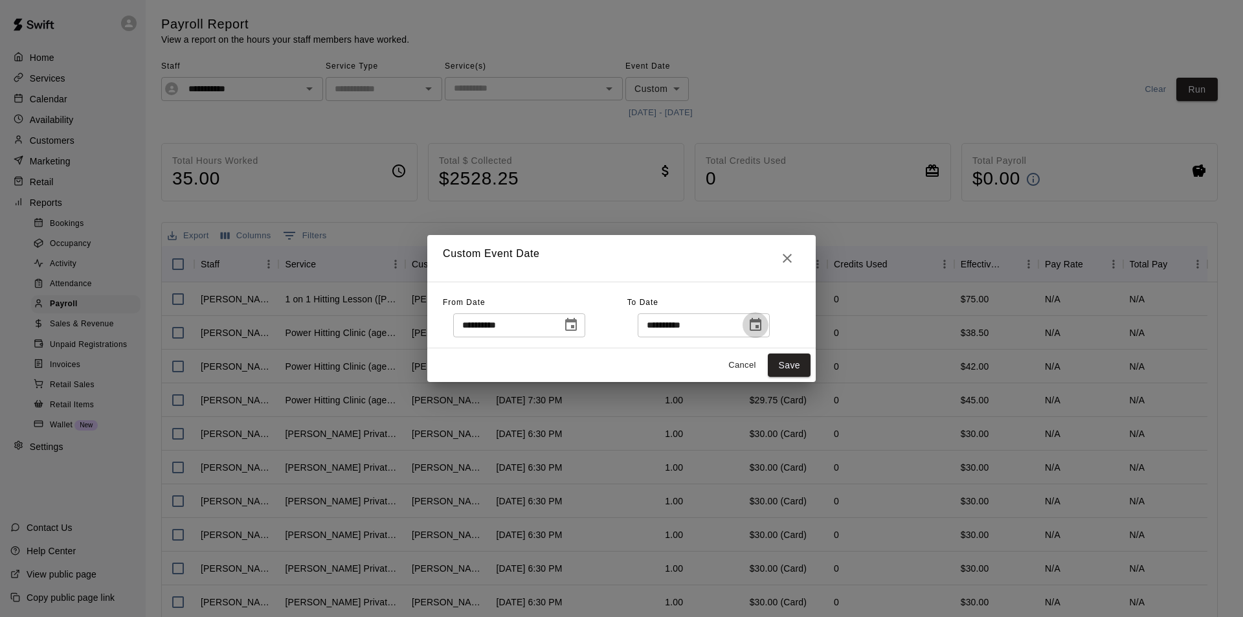
click at [763, 324] on icon "Choose date, selected date is Aug 19, 2025" at bounding box center [756, 325] width 16 height 16
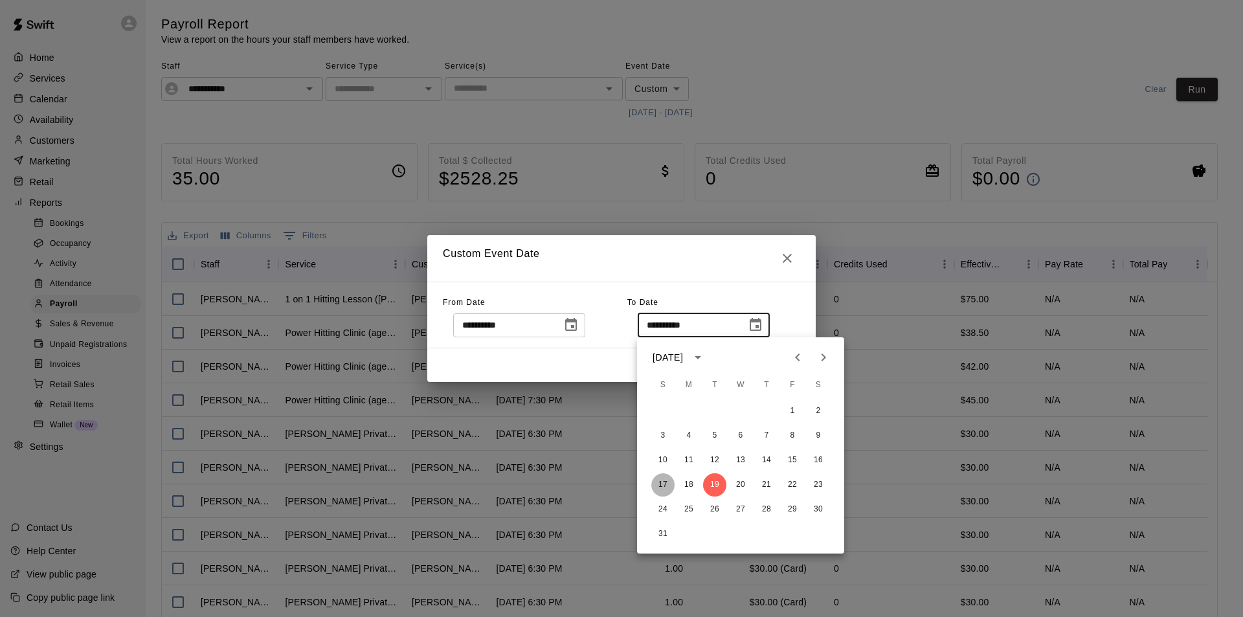
click at [662, 480] on button "17" at bounding box center [662, 484] width 23 height 23
type input "**********"
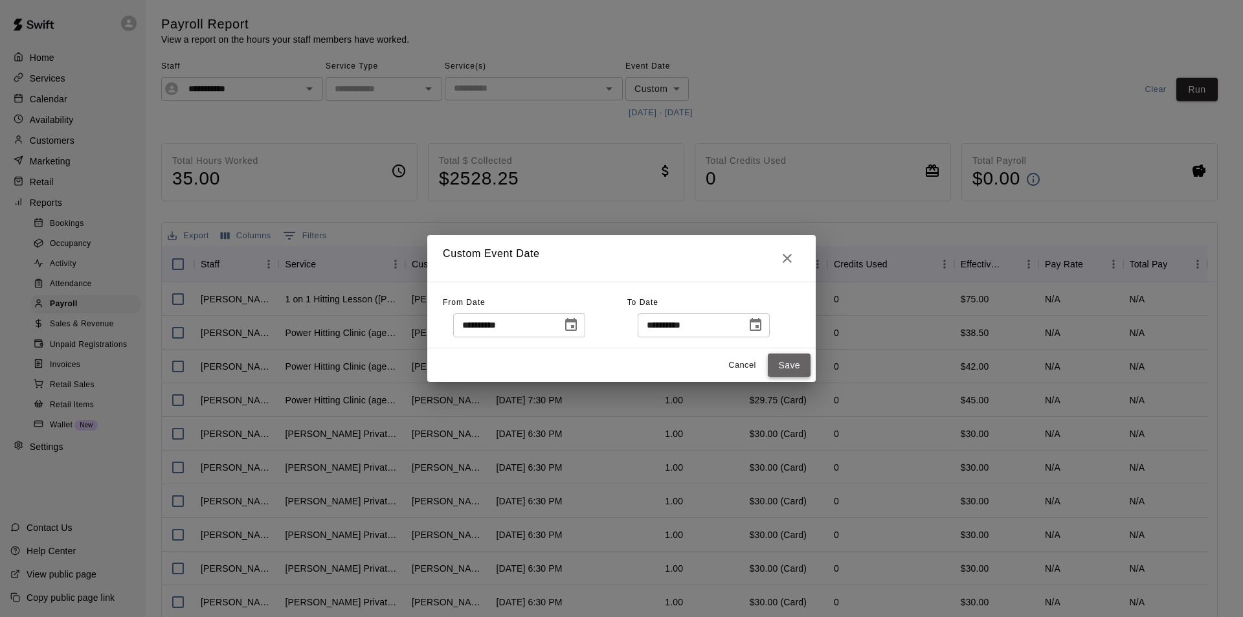
click at [793, 368] on button "Save" at bounding box center [789, 366] width 43 height 24
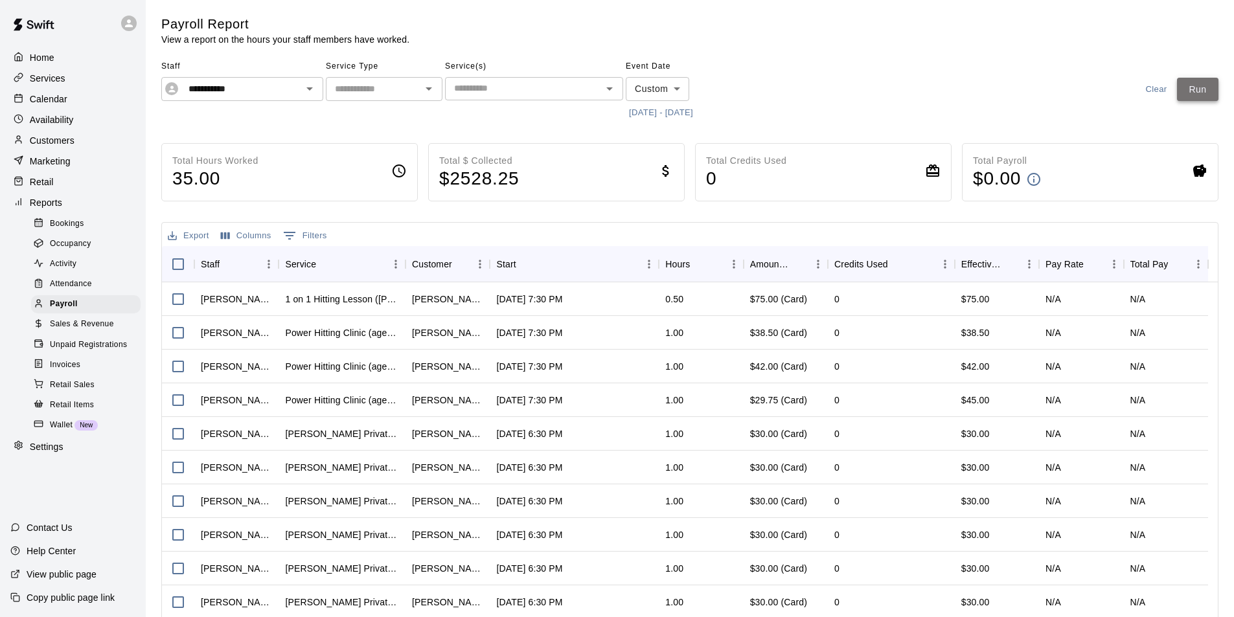
click at [1207, 84] on button "Run" at bounding box center [1197, 90] width 41 height 24
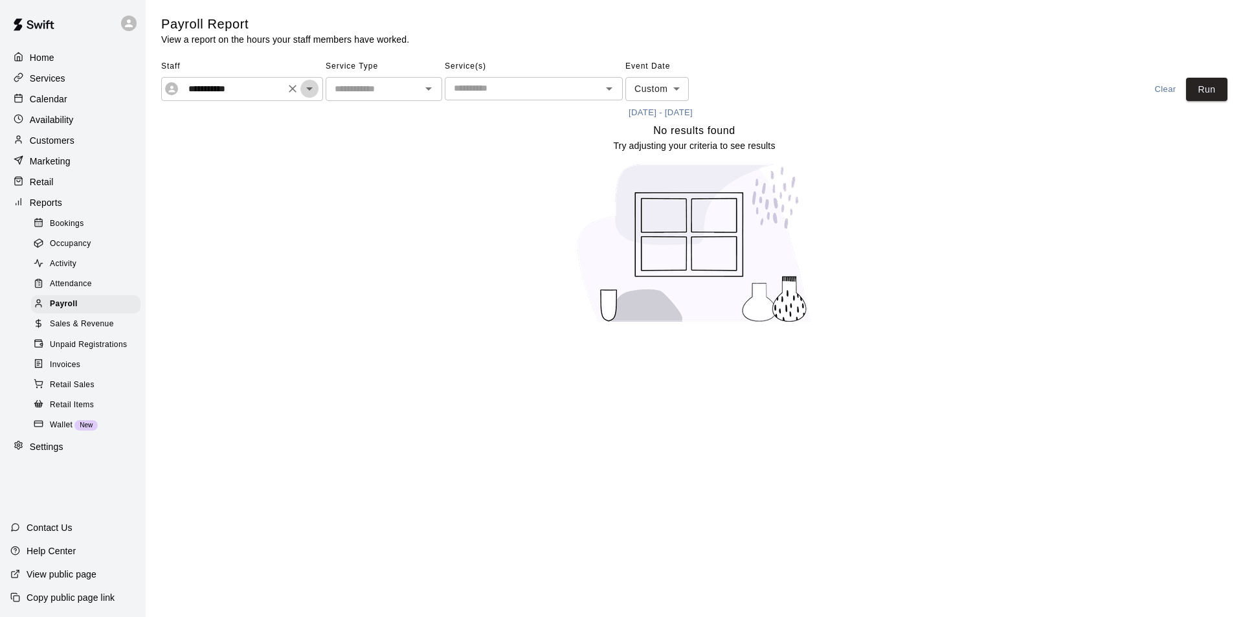
click at [311, 84] on icon "Open" at bounding box center [310, 89] width 16 height 16
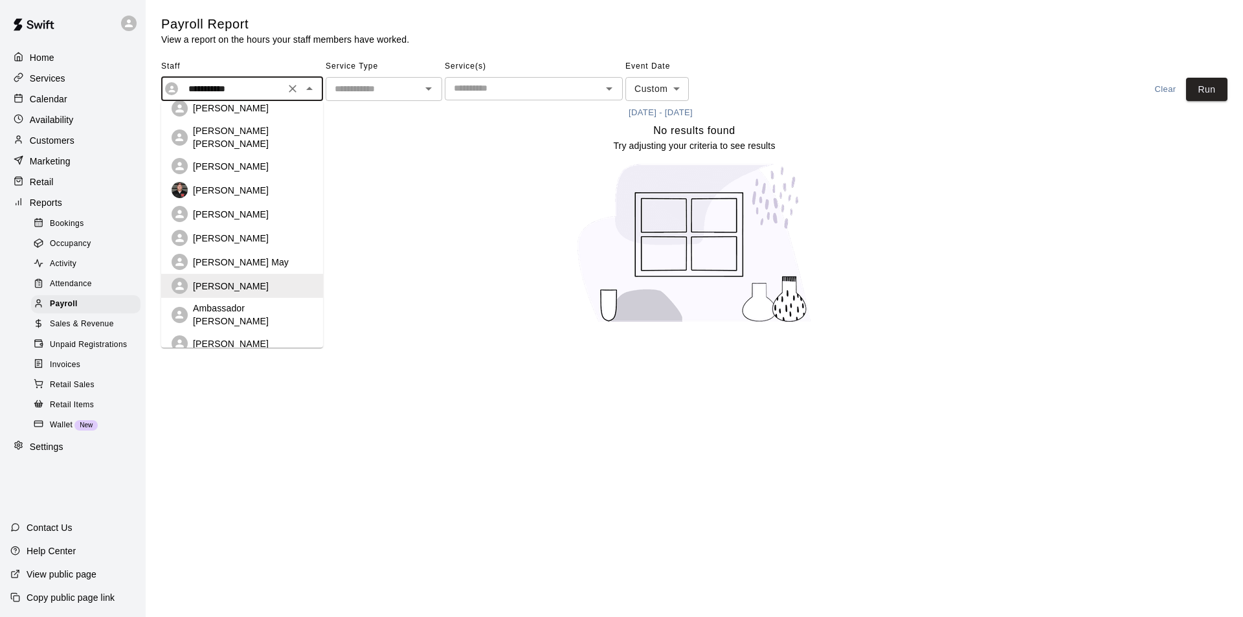
click at [223, 232] on p "[PERSON_NAME]" at bounding box center [231, 238] width 76 height 13
type input "**********"
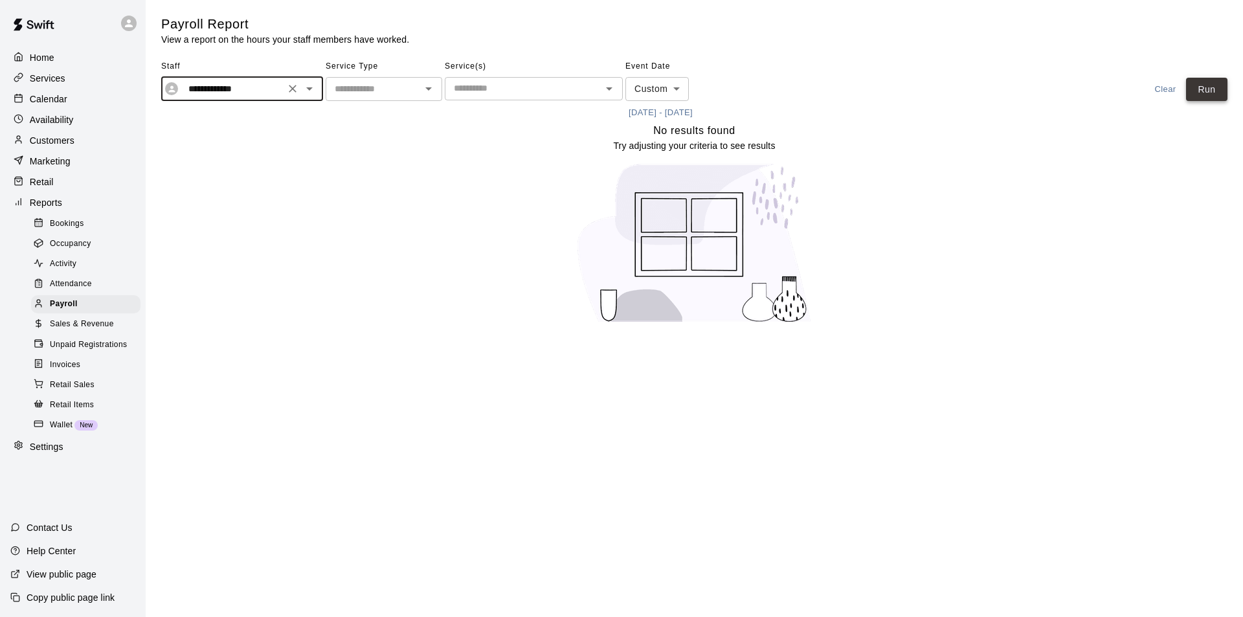
click at [1223, 86] on button "Run" at bounding box center [1206, 90] width 41 height 24
click at [52, 331] on span "Sales & Revenue" at bounding box center [82, 324] width 64 height 13
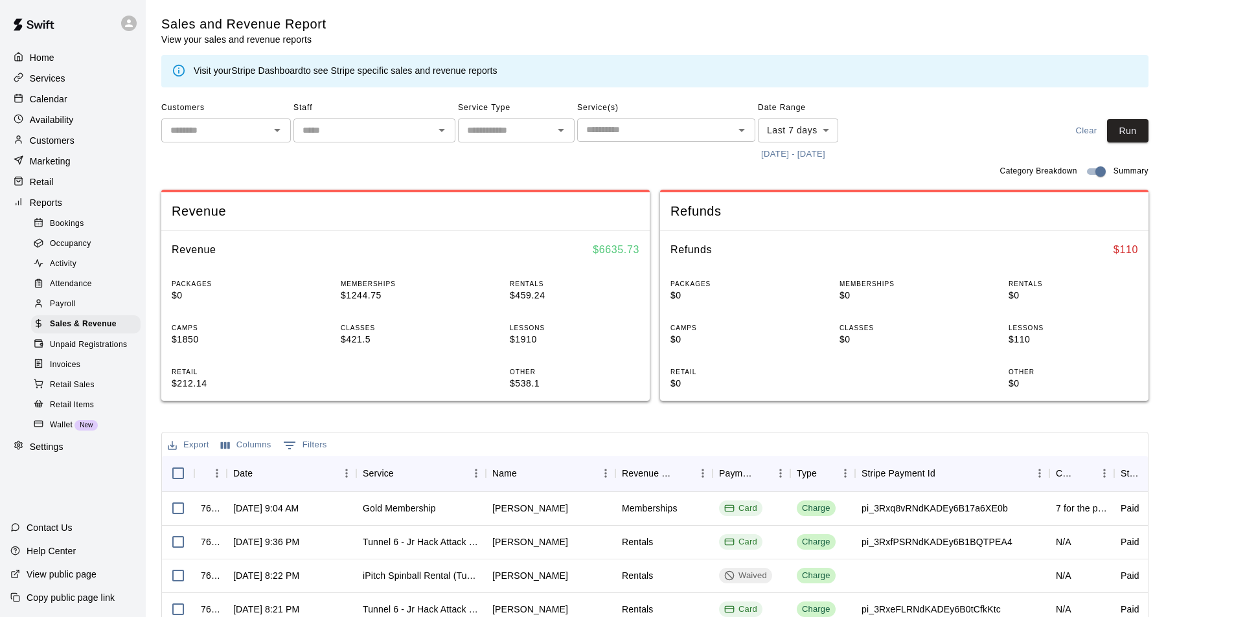
click at [831, 133] on body "Home Services Calendar Availability Customers Marketing Retail Reports Bookings…" at bounding box center [617, 445] width 1234 height 890
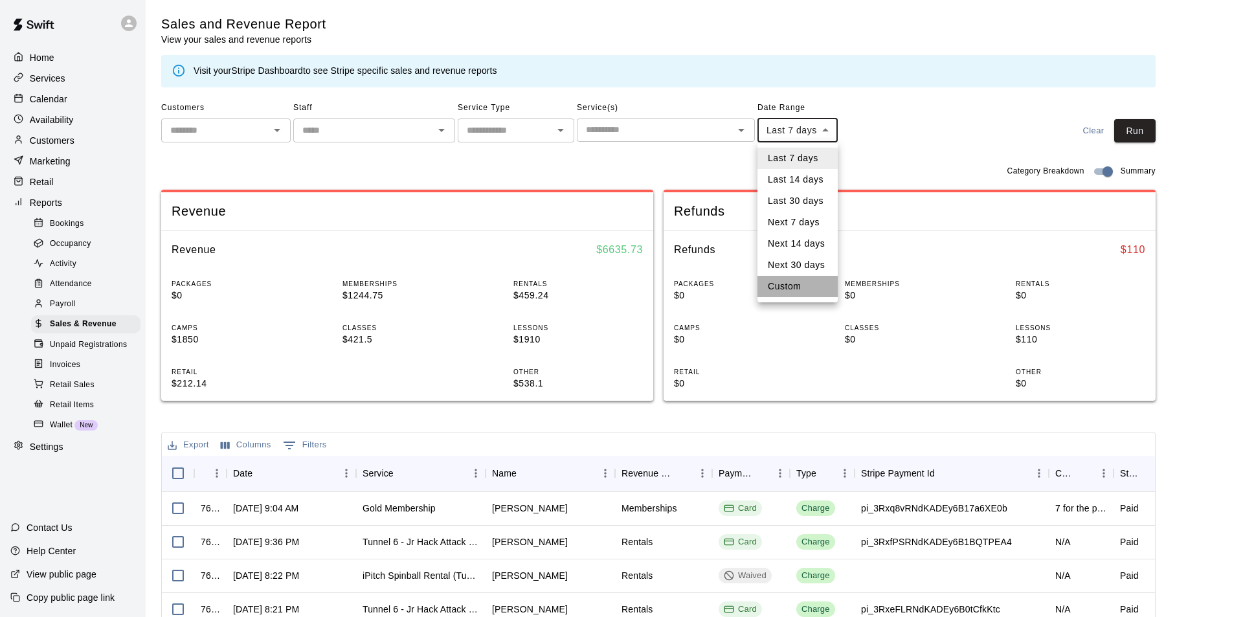
click at [796, 288] on li "Custom" at bounding box center [798, 286] width 80 height 21
type input "******"
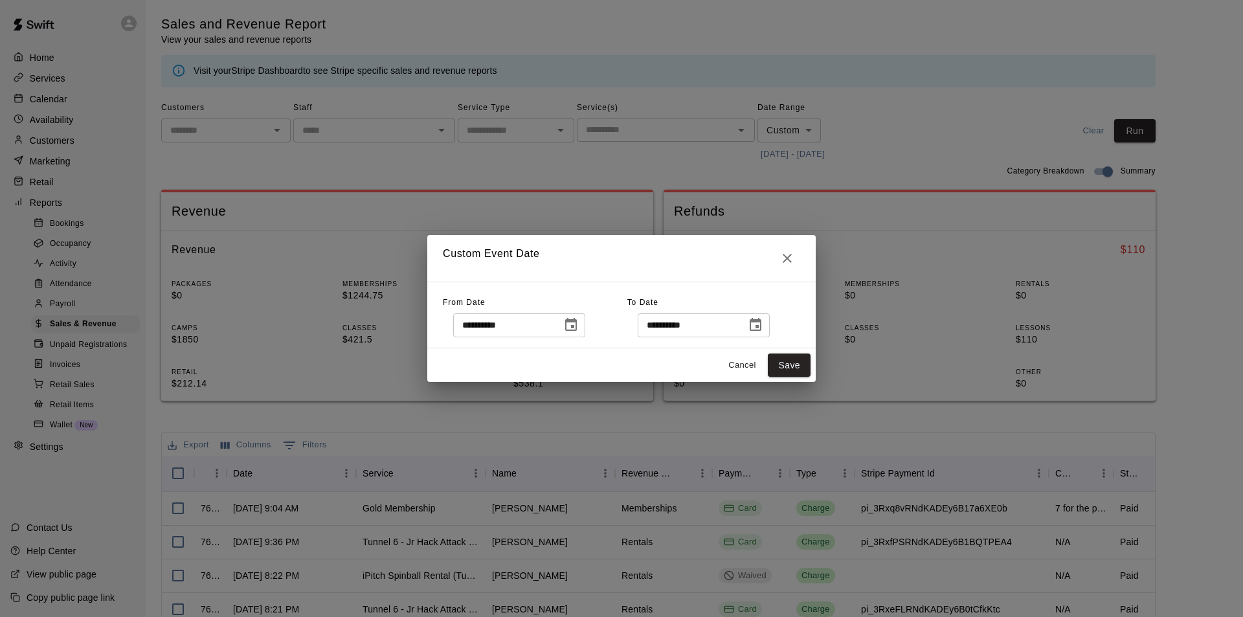
click at [577, 328] on icon "Choose date, selected date is Aug 12, 2025" at bounding box center [571, 324] width 12 height 13
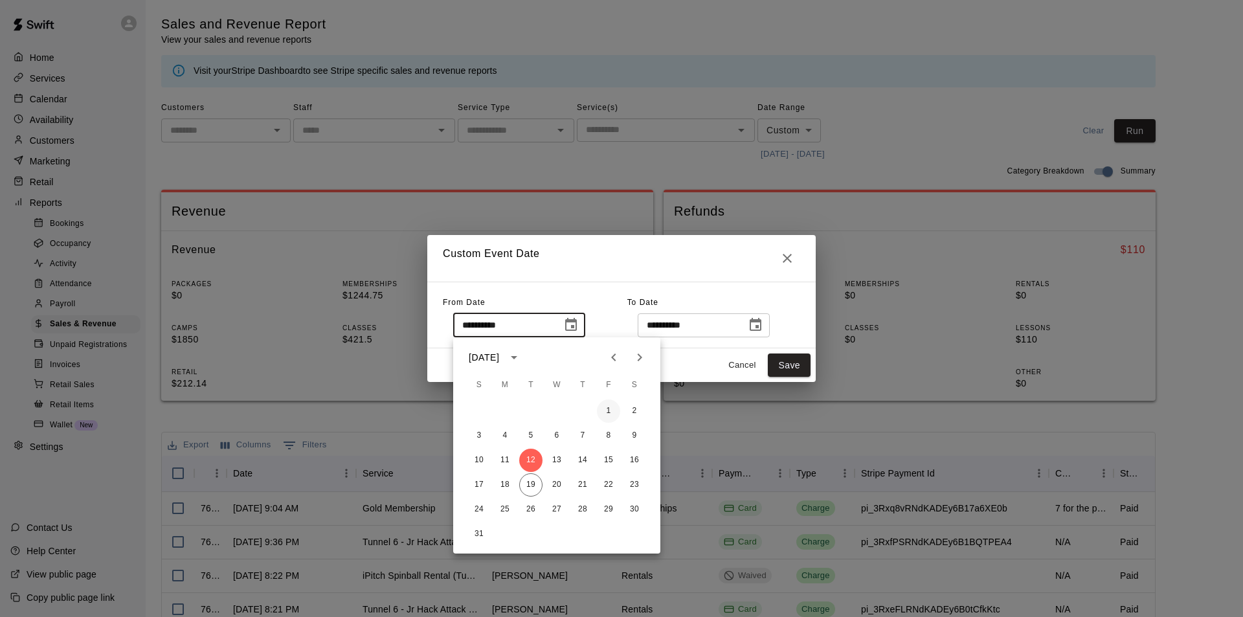
click at [610, 406] on button "1" at bounding box center [608, 411] width 23 height 23
type input "**********"
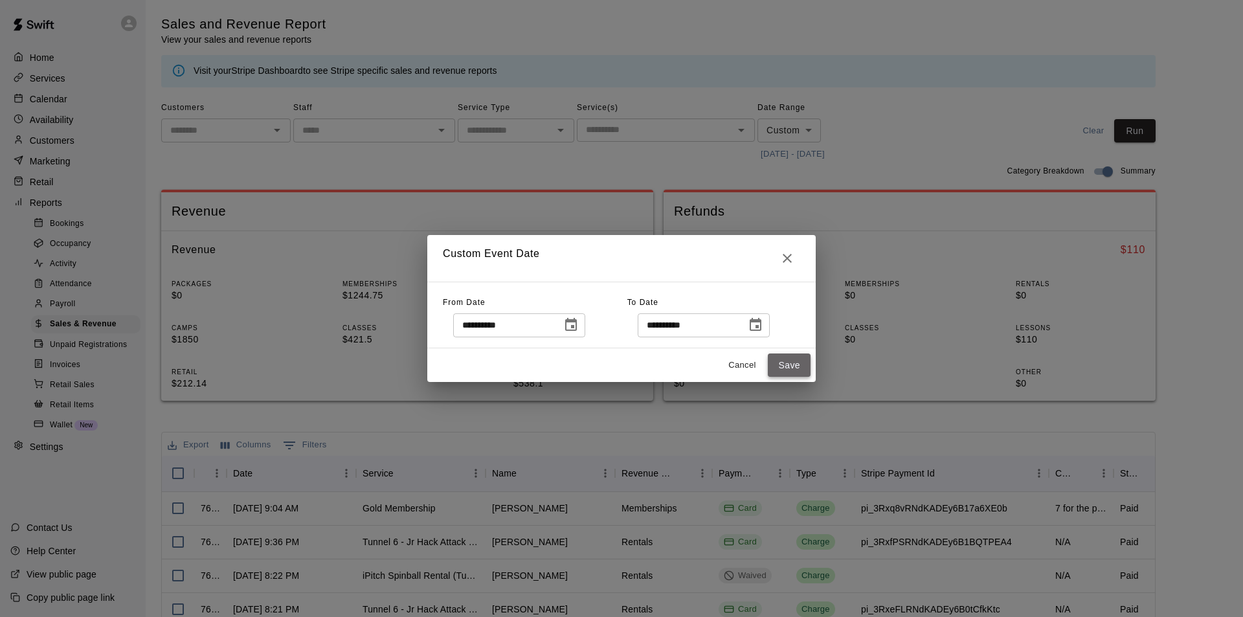
click at [789, 361] on button "Save" at bounding box center [789, 366] width 43 height 24
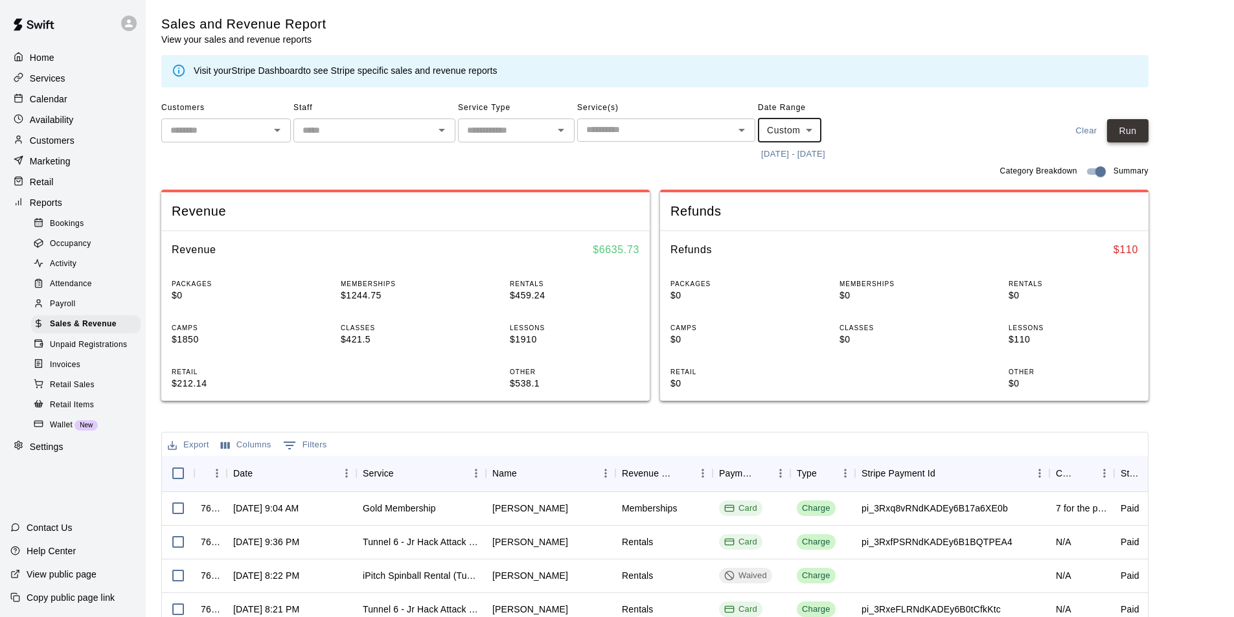
click at [1131, 137] on button "Run" at bounding box center [1127, 131] width 41 height 24
click at [43, 98] on p "Calendar" at bounding box center [49, 99] width 38 height 13
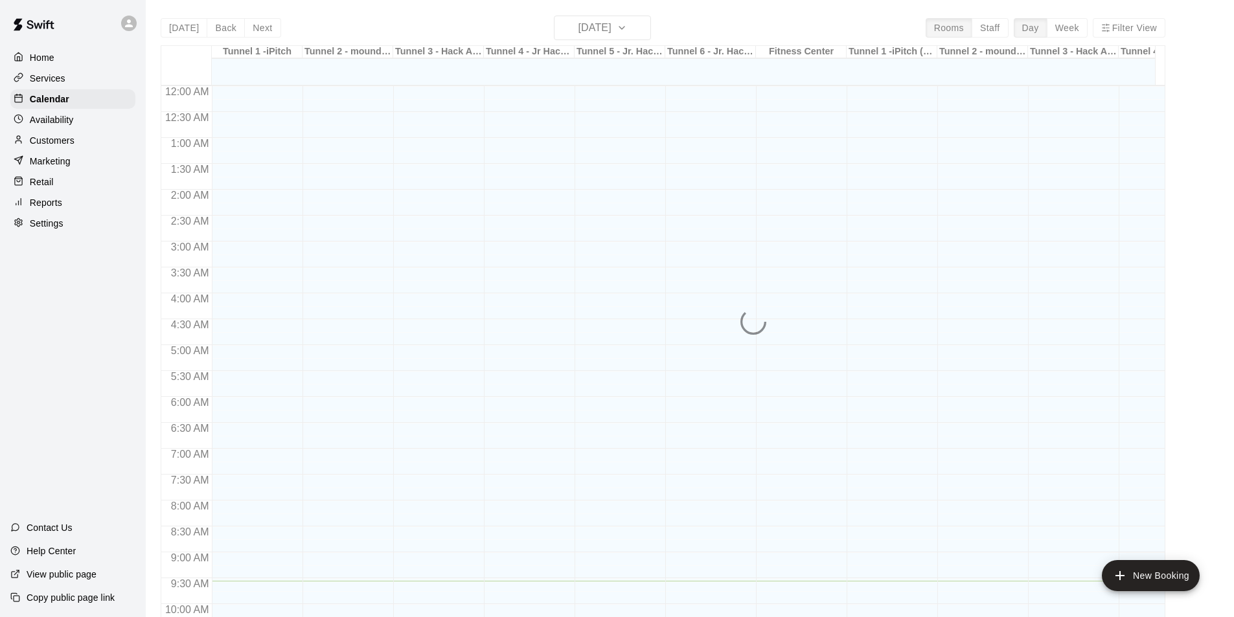
scroll to position [495, 0]
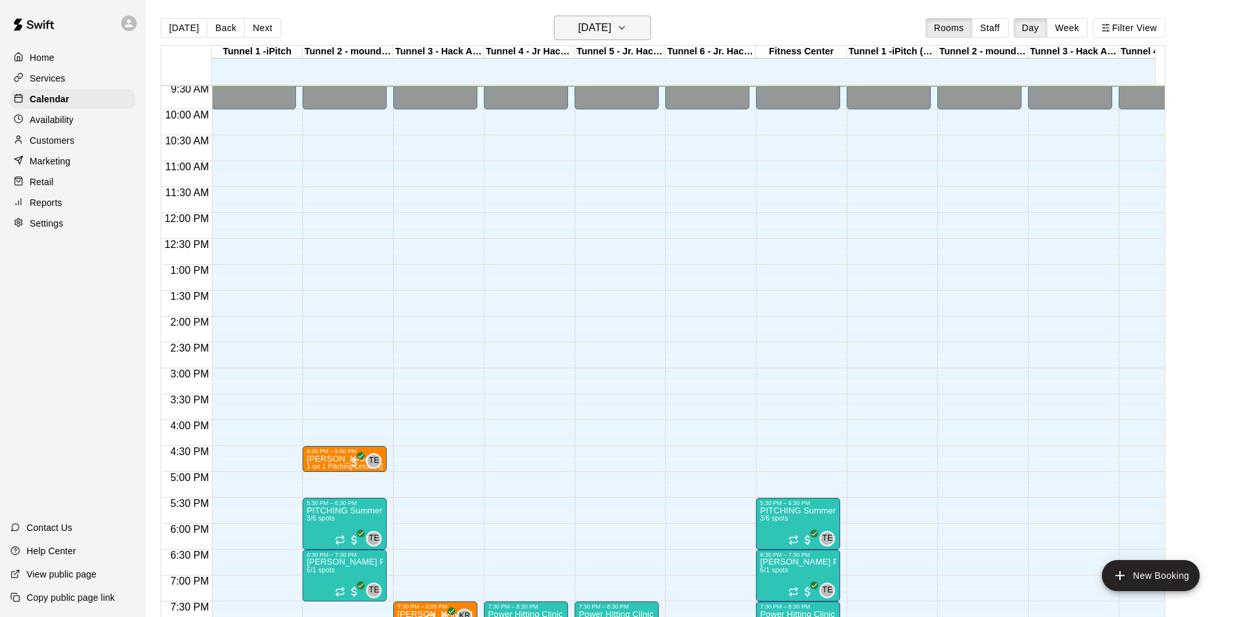
click at [611, 27] on h6 "[DATE]" at bounding box center [594, 28] width 33 height 18
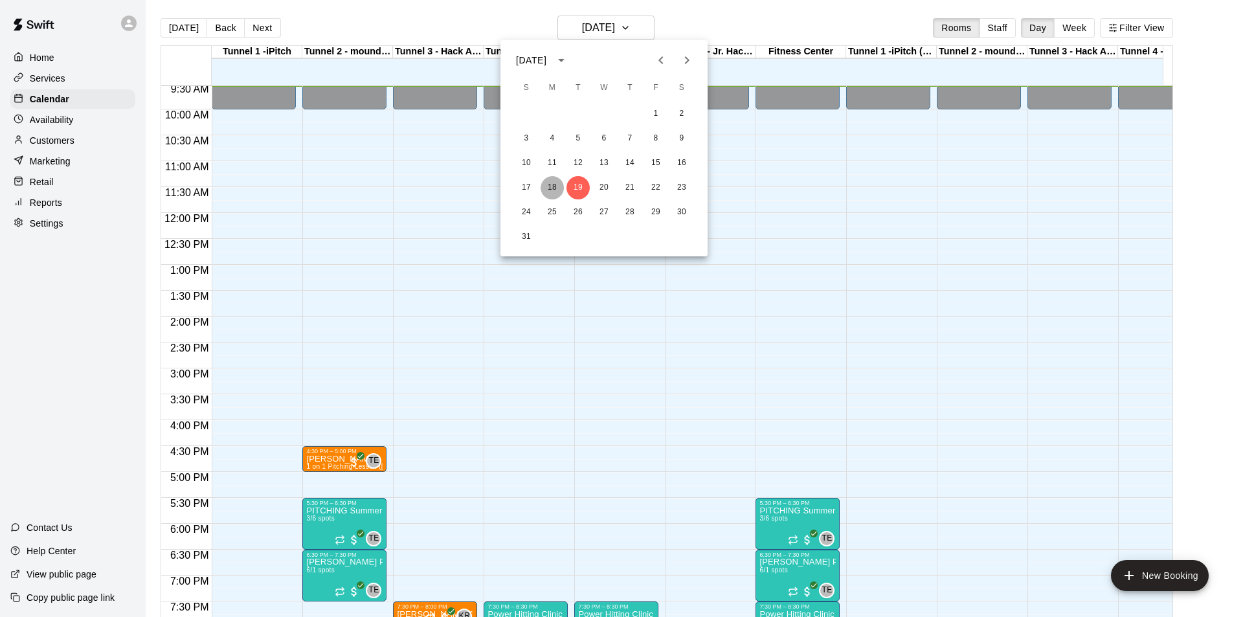
click at [554, 181] on button "18" at bounding box center [552, 187] width 23 height 23
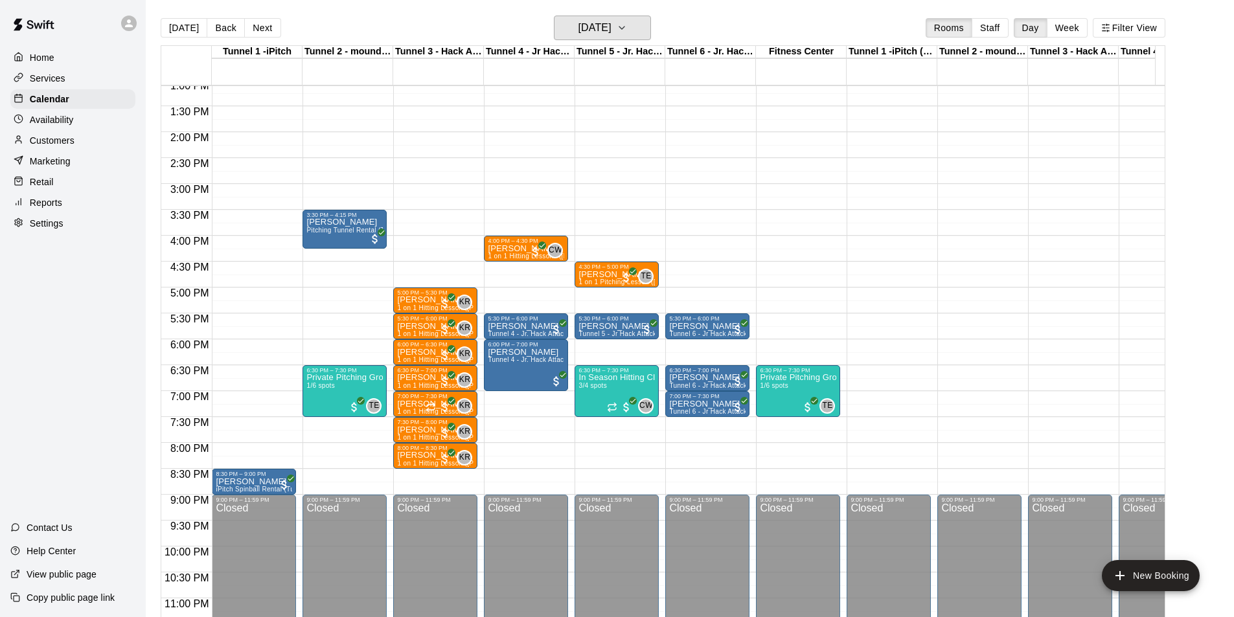
scroll to position [689, 0]
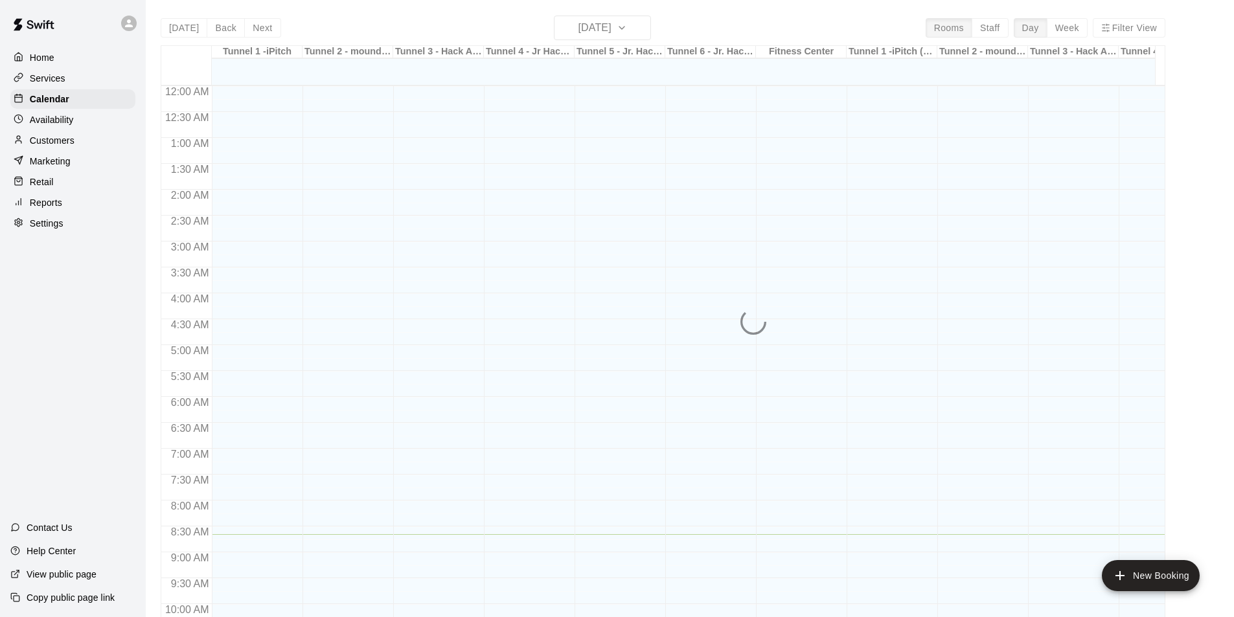
scroll to position [448, 0]
